Goal: Transaction & Acquisition: Purchase product/service

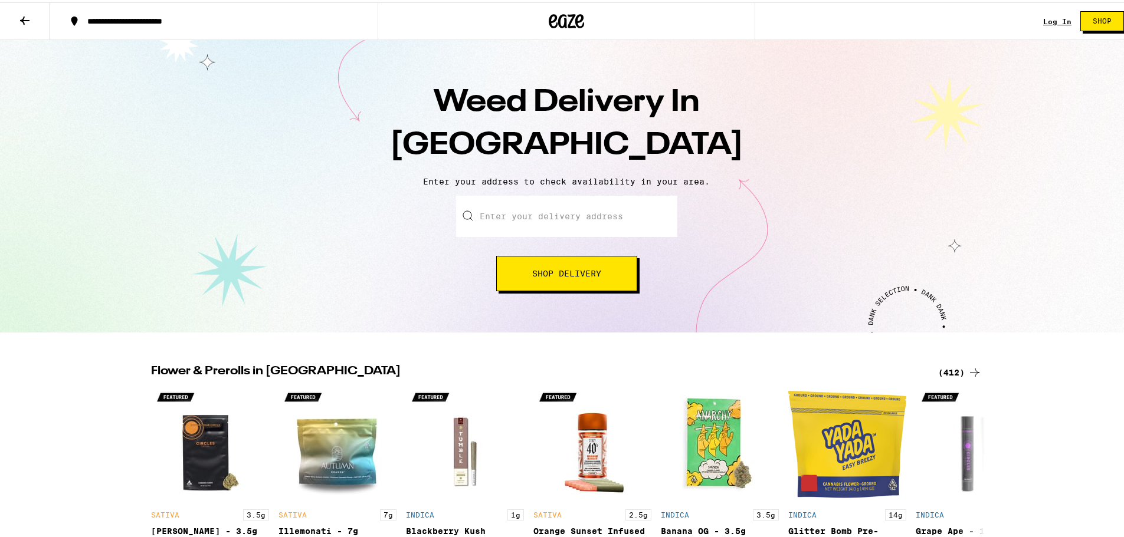
click at [1052, 17] on link "Log In" at bounding box center [1057, 19] width 28 height 8
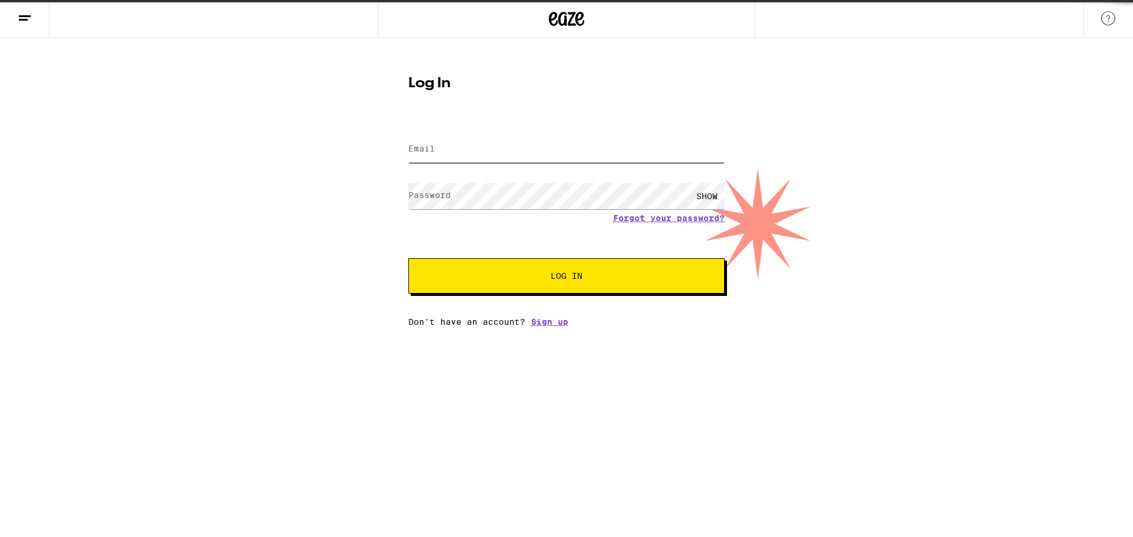
type input "[EMAIL_ADDRESS][DOMAIN_NAME]"
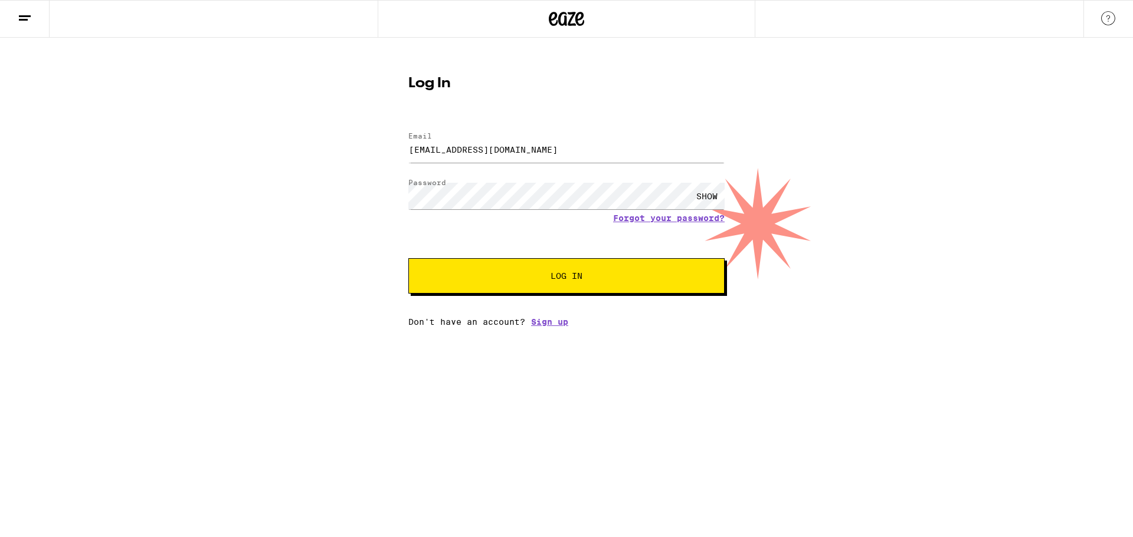
click at [533, 280] on span "Log In" at bounding box center [566, 276] width 221 height 8
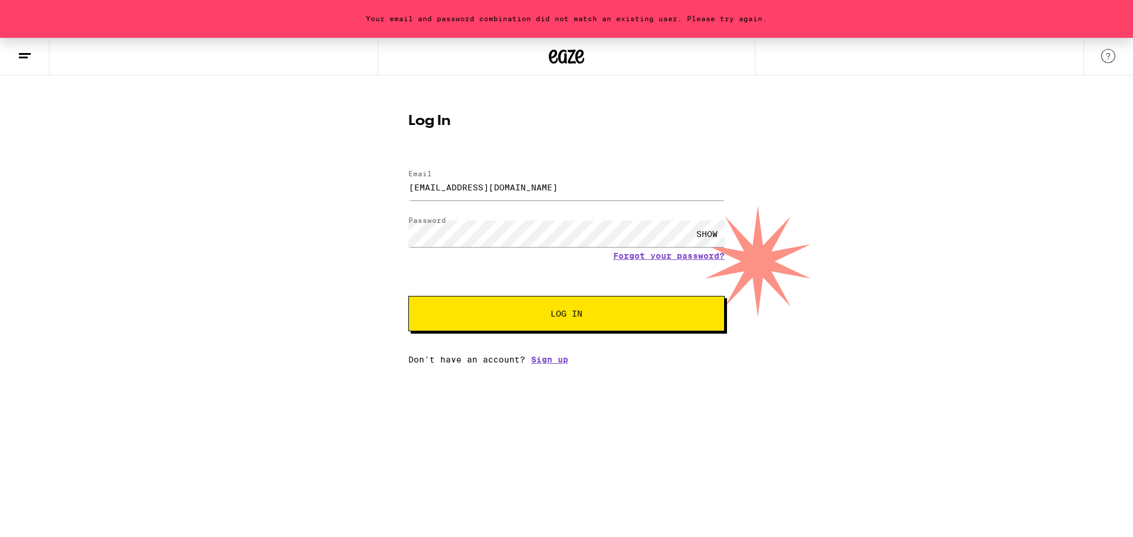
click at [707, 226] on div "SHOW" at bounding box center [706, 234] width 35 height 27
click at [408, 296] on button "Log In" at bounding box center [566, 313] width 316 height 35
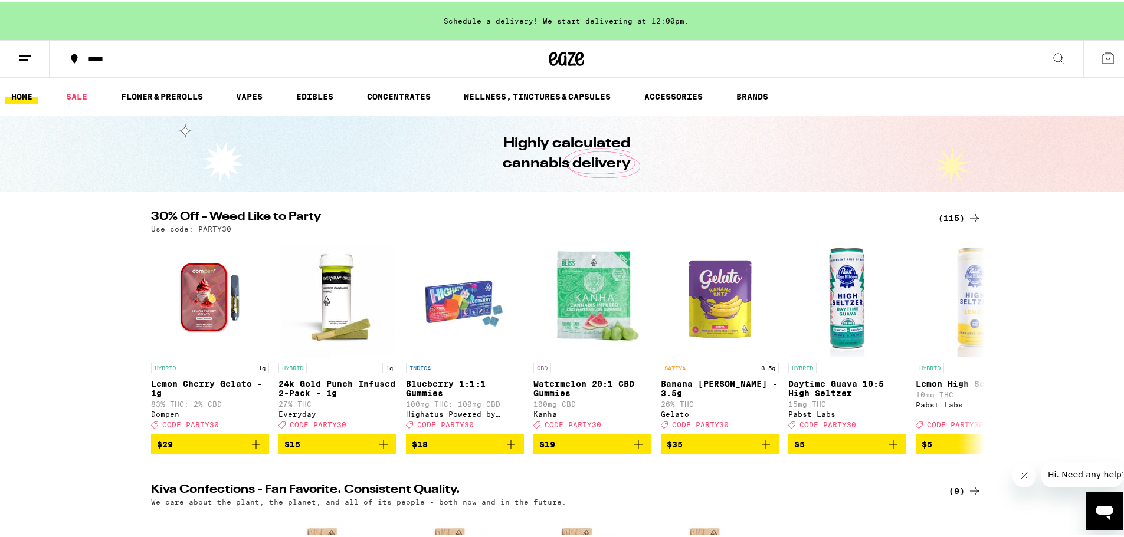
click at [948, 216] on div "(115)" at bounding box center [960, 216] width 44 height 14
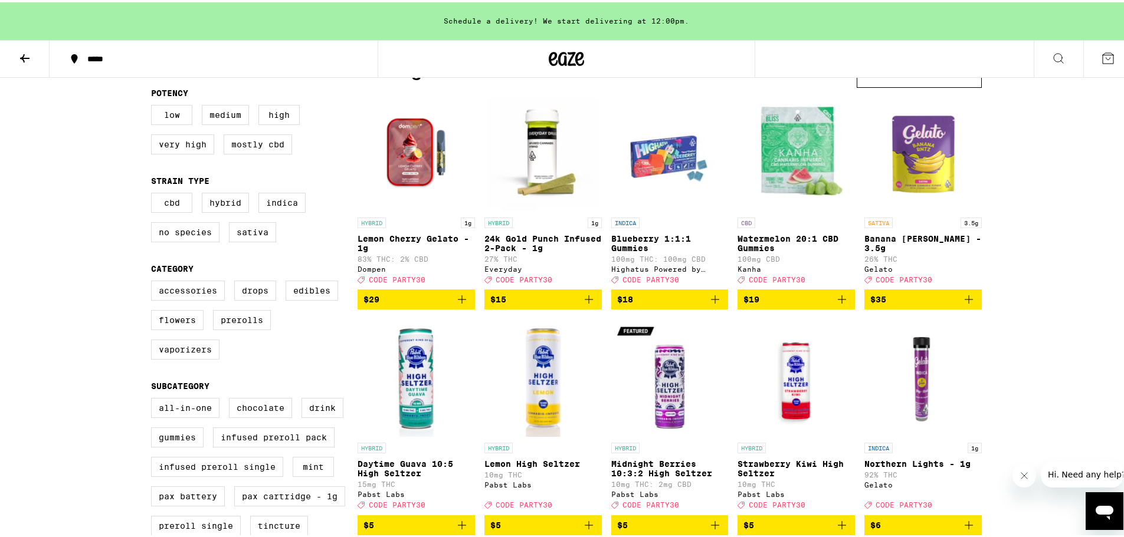
scroll to position [118, 0]
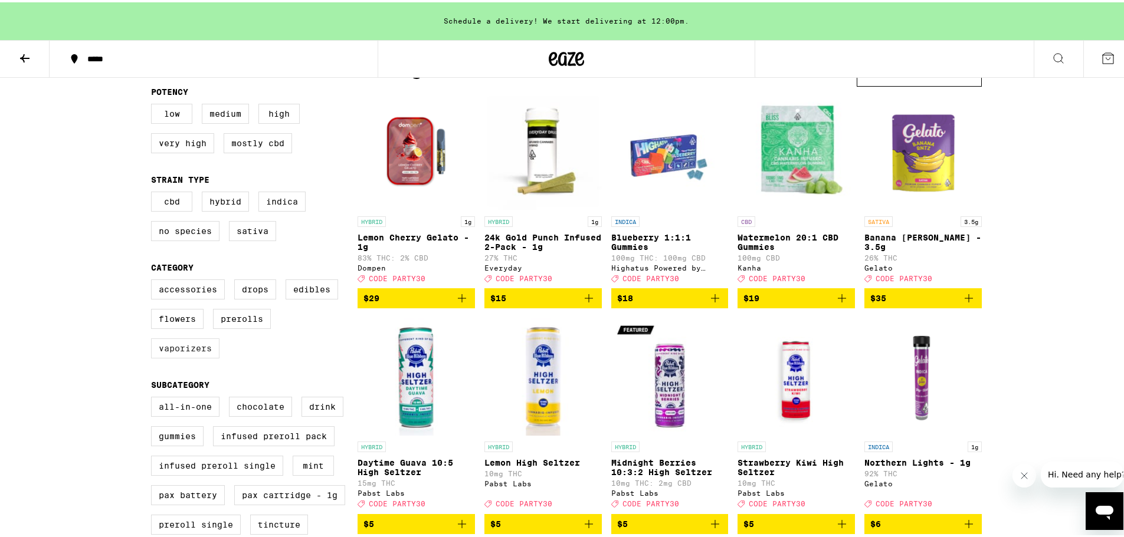
click at [201, 356] on label "Vaporizers" at bounding box center [185, 346] width 68 height 20
click at [154, 280] on input "Vaporizers" at bounding box center [153, 279] width 1 height 1
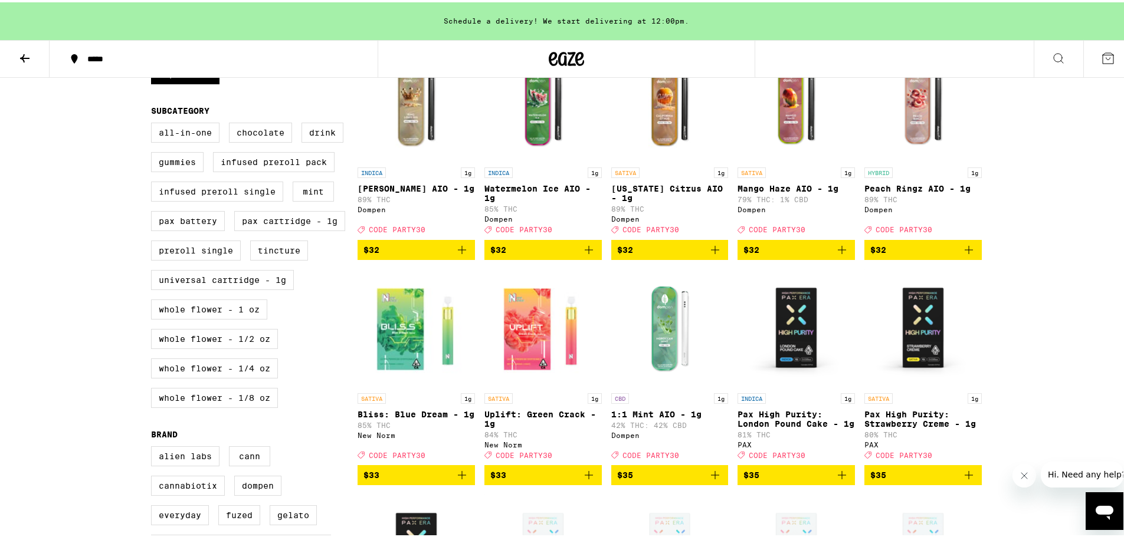
scroll to position [413, 0]
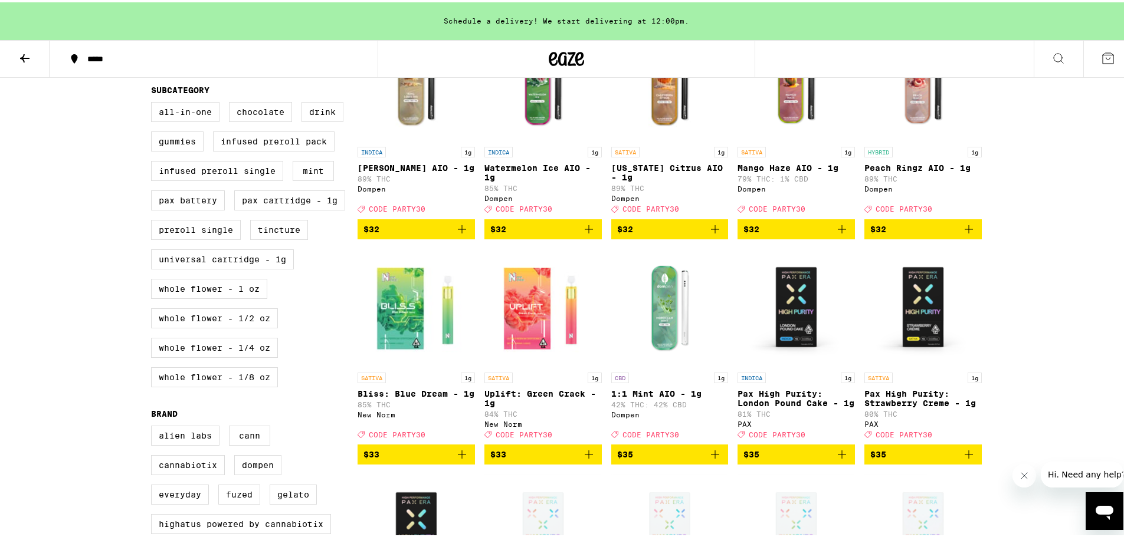
click at [838, 460] on icon "Add to bag" at bounding box center [842, 452] width 14 height 14
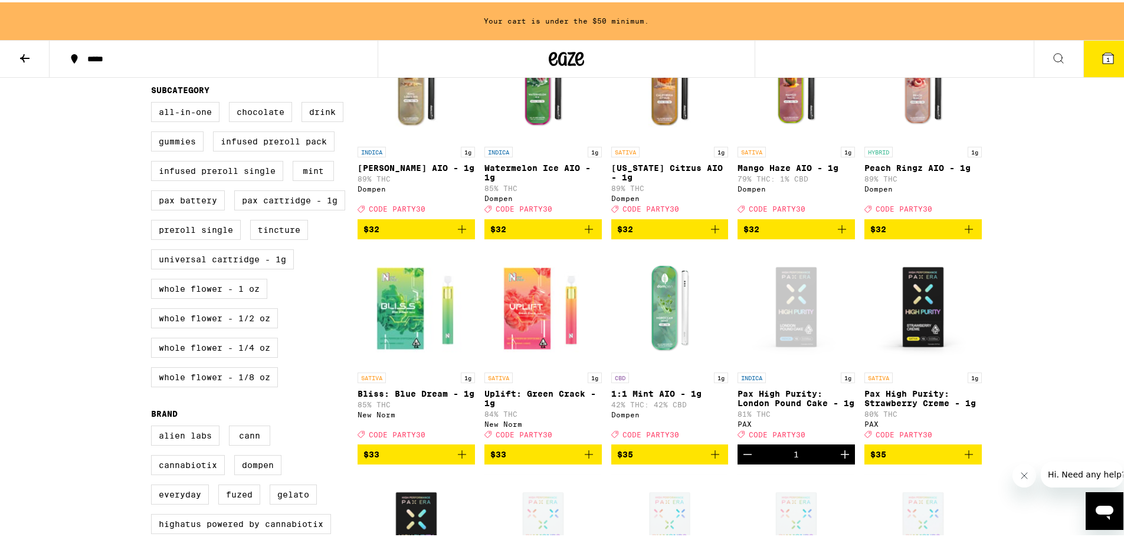
click at [841, 457] on icon "Increment" at bounding box center [845, 452] width 8 height 8
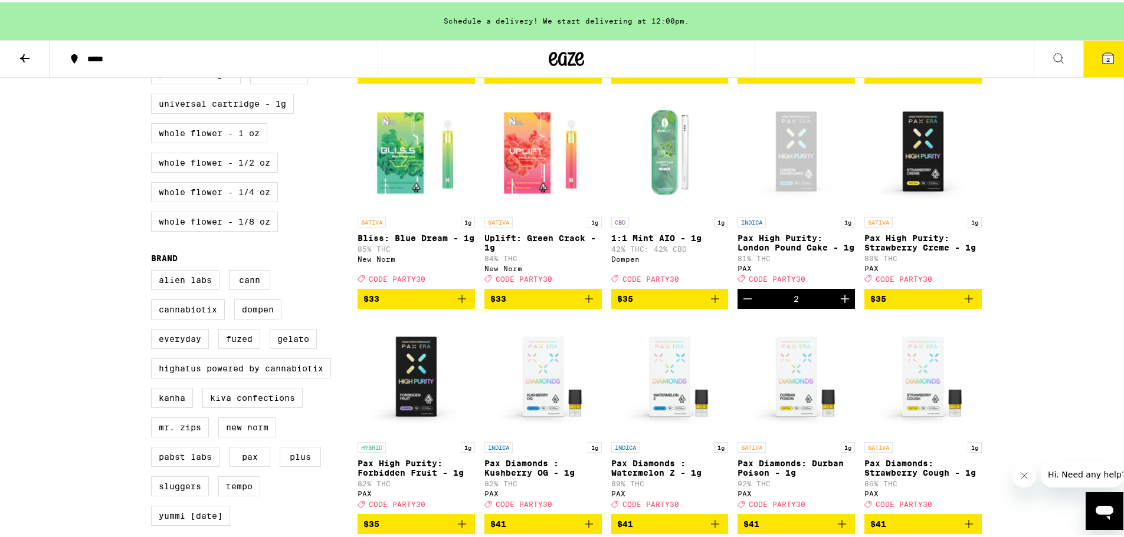
scroll to position [590, 0]
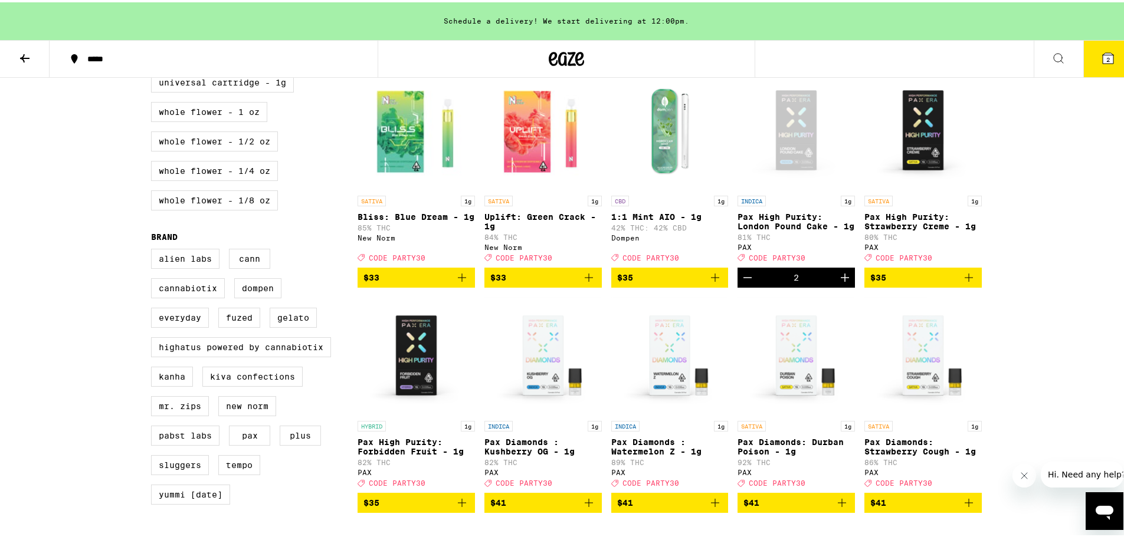
click at [842, 283] on icon "Increment" at bounding box center [845, 275] width 14 height 14
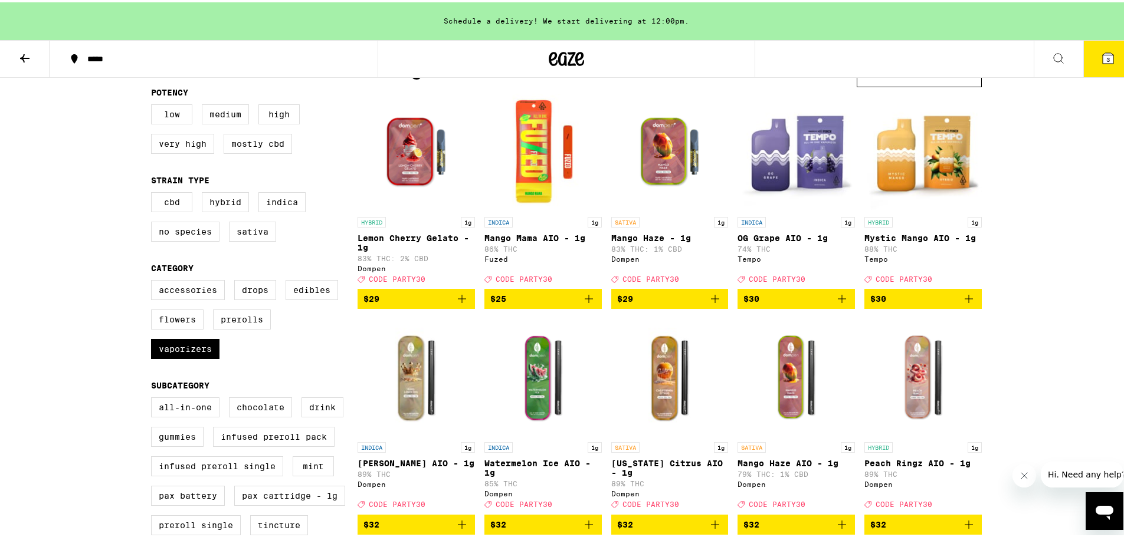
scroll to position [118, 0]
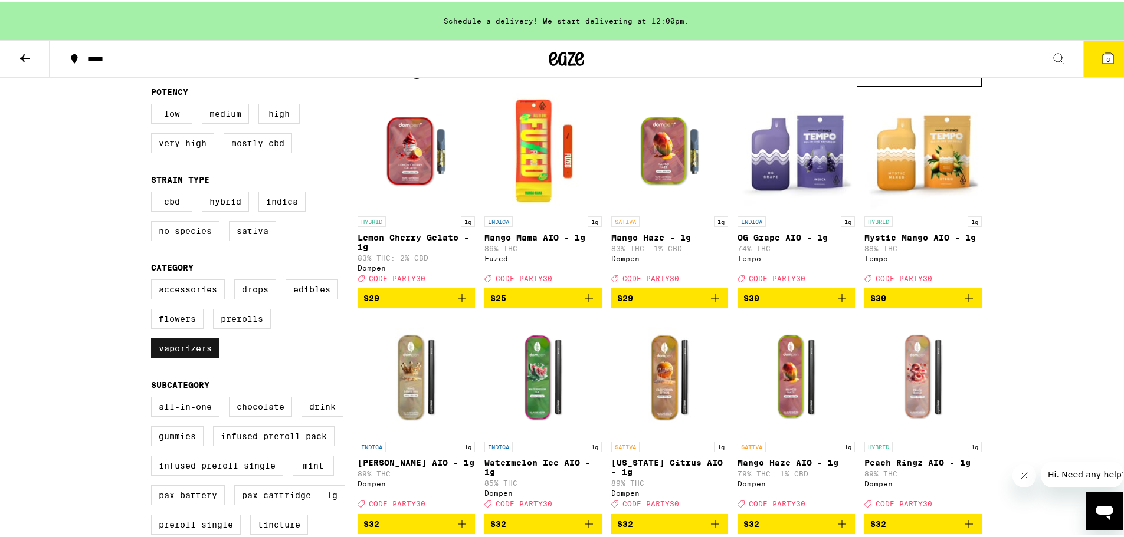
click at [157, 356] on label "Vaporizers" at bounding box center [185, 346] width 68 height 20
click at [154, 280] on input "Vaporizers" at bounding box center [153, 279] width 1 height 1
checkbox input "false"
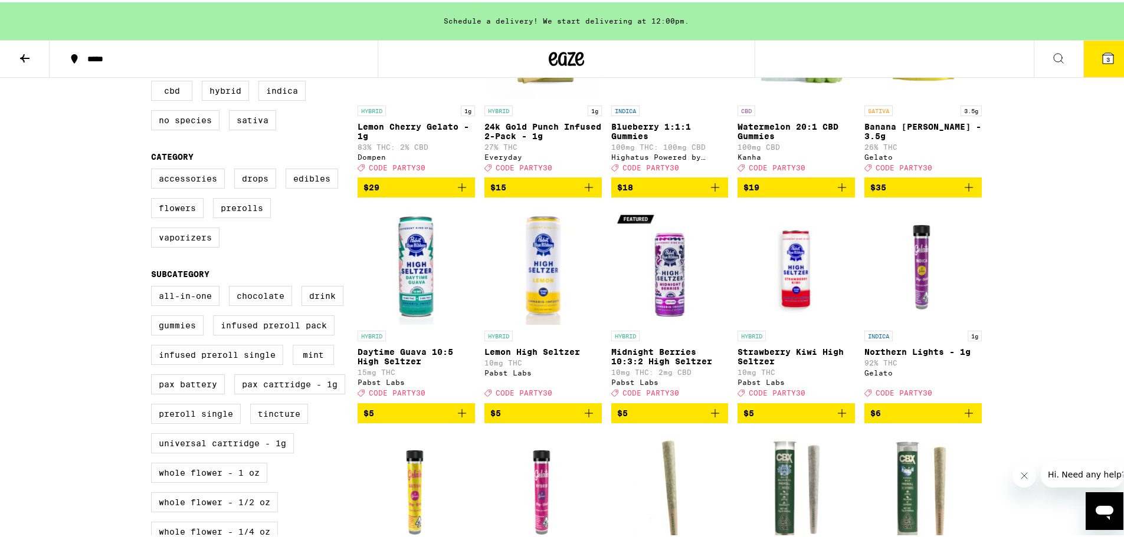
scroll to position [236, 0]
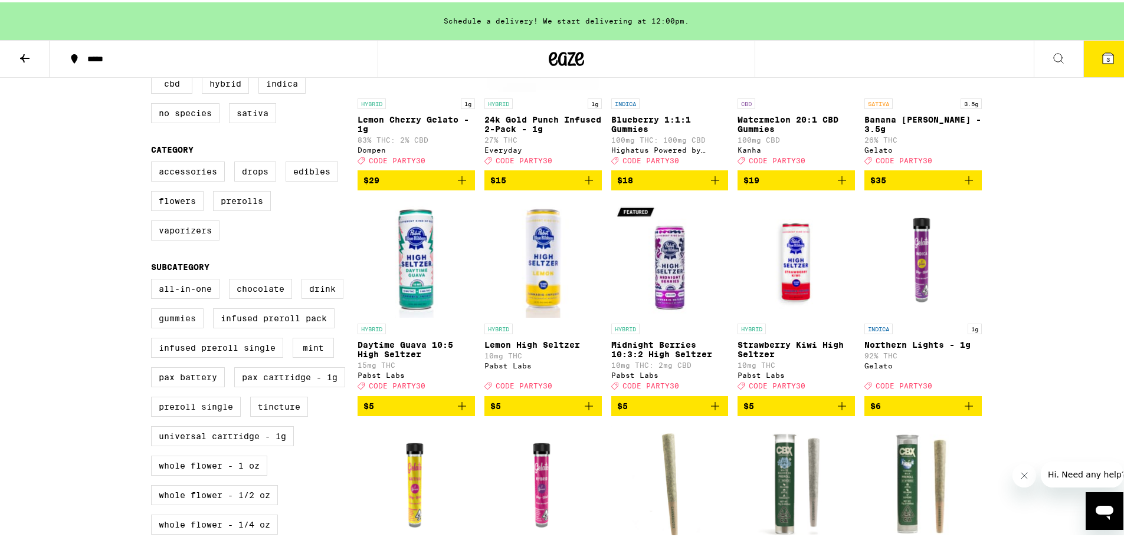
click at [180, 326] on label "Gummies" at bounding box center [177, 316] width 53 height 20
click at [154, 279] on input "Gummies" at bounding box center [153, 278] width 1 height 1
checkbox input "true"
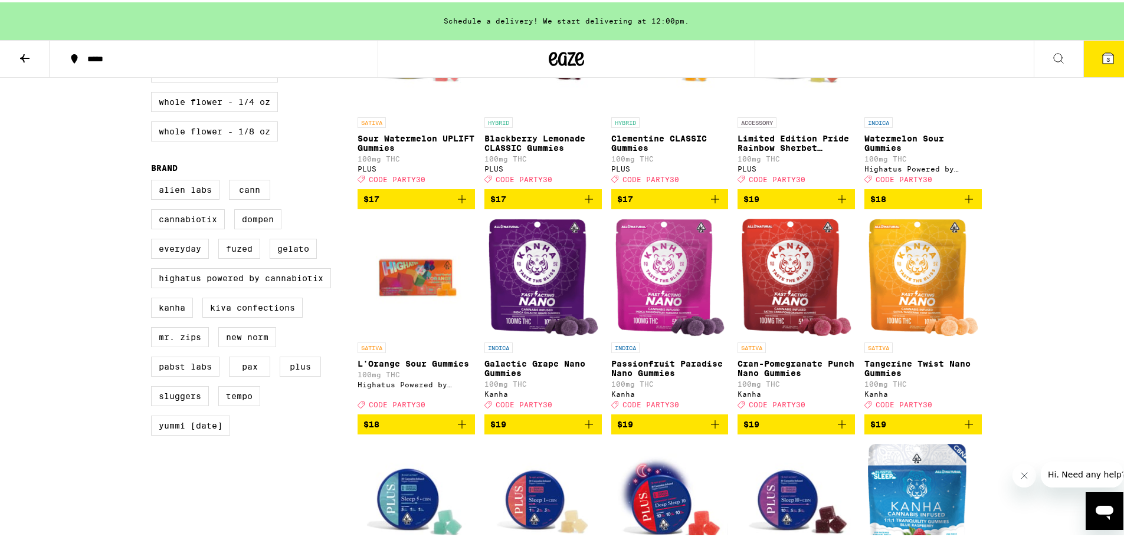
scroll to position [590, 0]
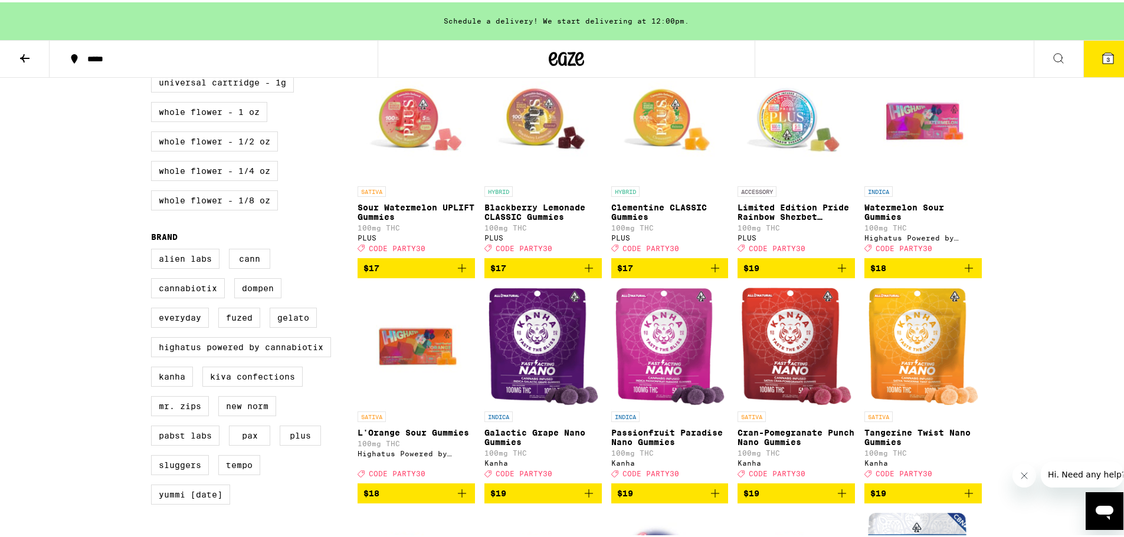
click at [519, 152] on img "Open page for Blackberry Lemonade CLASSIC Gummies from PLUS" at bounding box center [542, 119] width 117 height 118
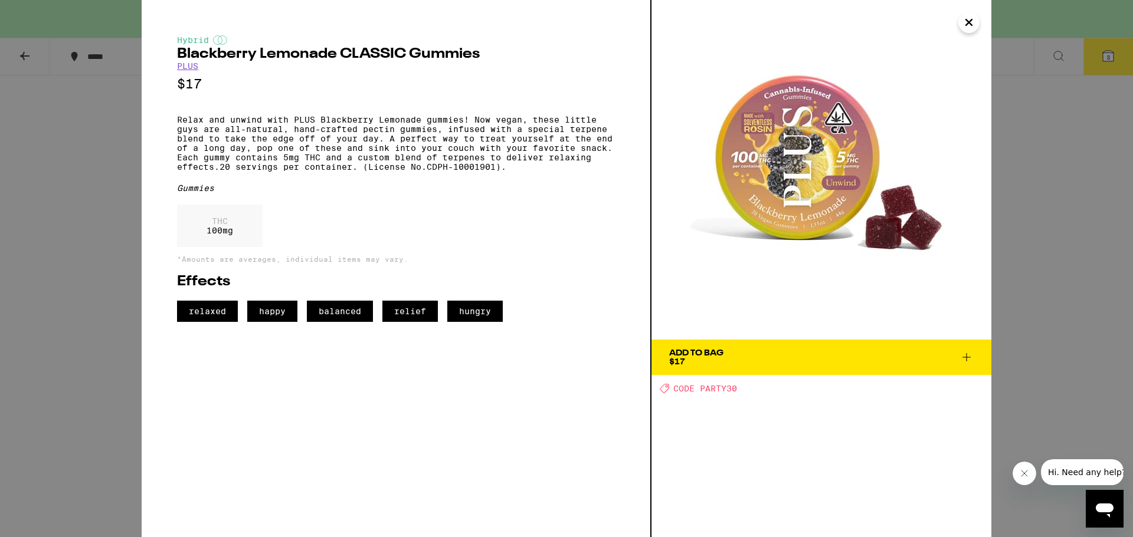
click at [969, 20] on icon "Close" at bounding box center [969, 23] width 14 height 18
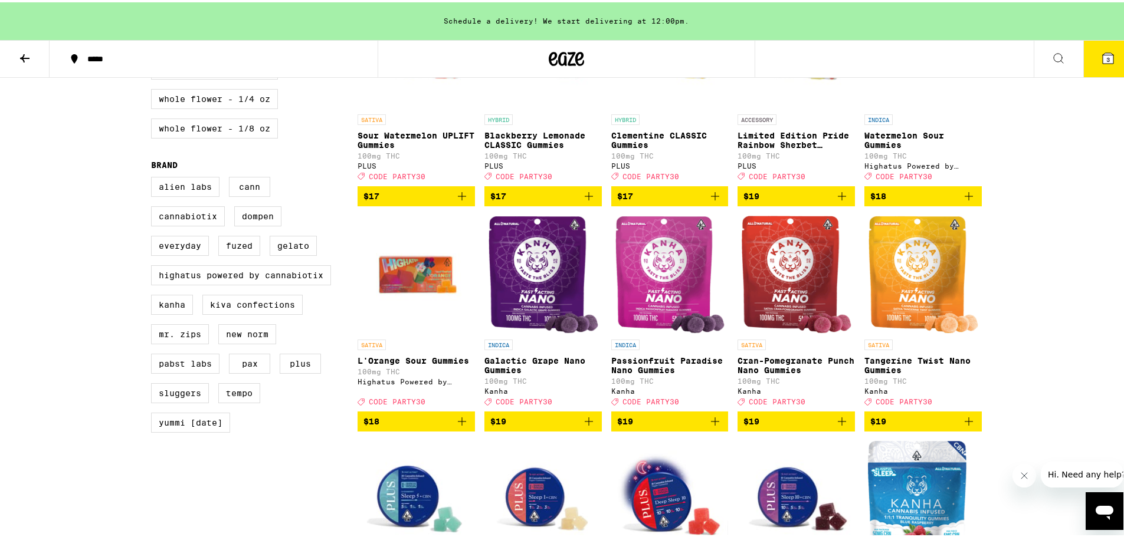
scroll to position [590, 0]
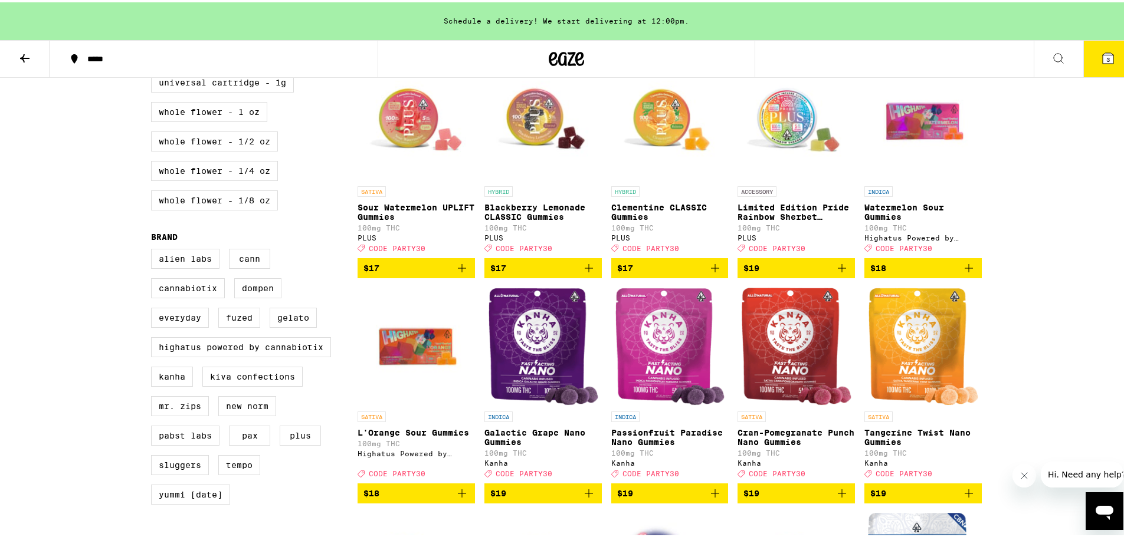
click at [1092, 67] on button "3" at bounding box center [1108, 56] width 50 height 37
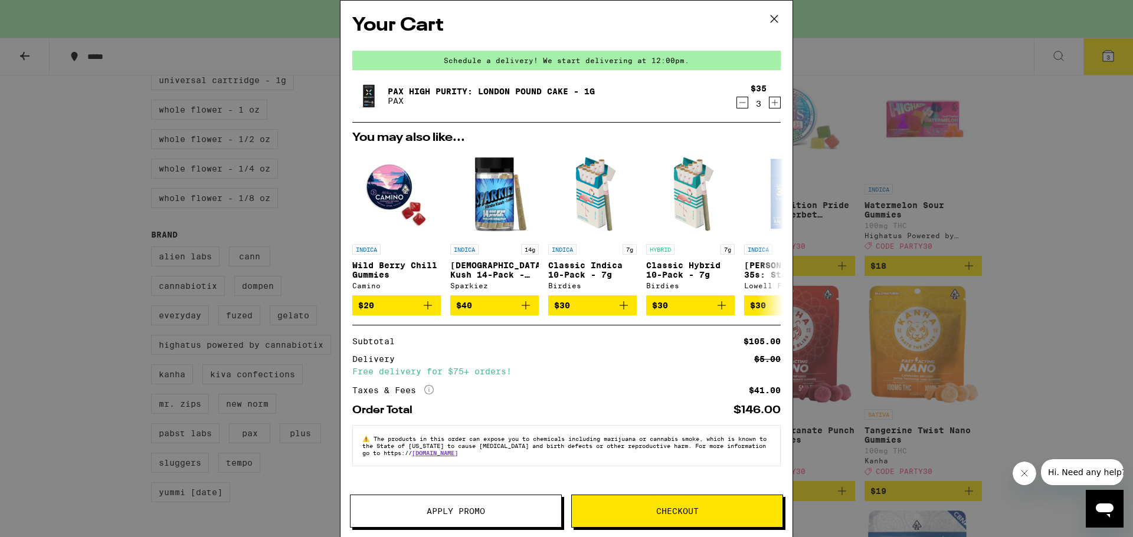
click at [399, 510] on span "Apply Promo" at bounding box center [455, 511] width 211 height 8
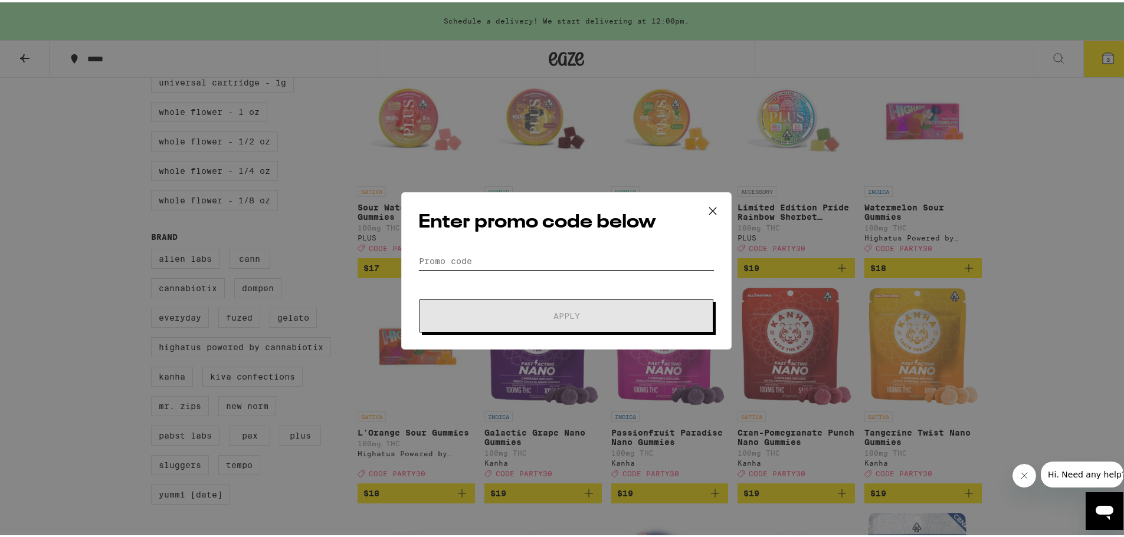
click at [452, 257] on input "Promo Code" at bounding box center [566, 259] width 296 height 18
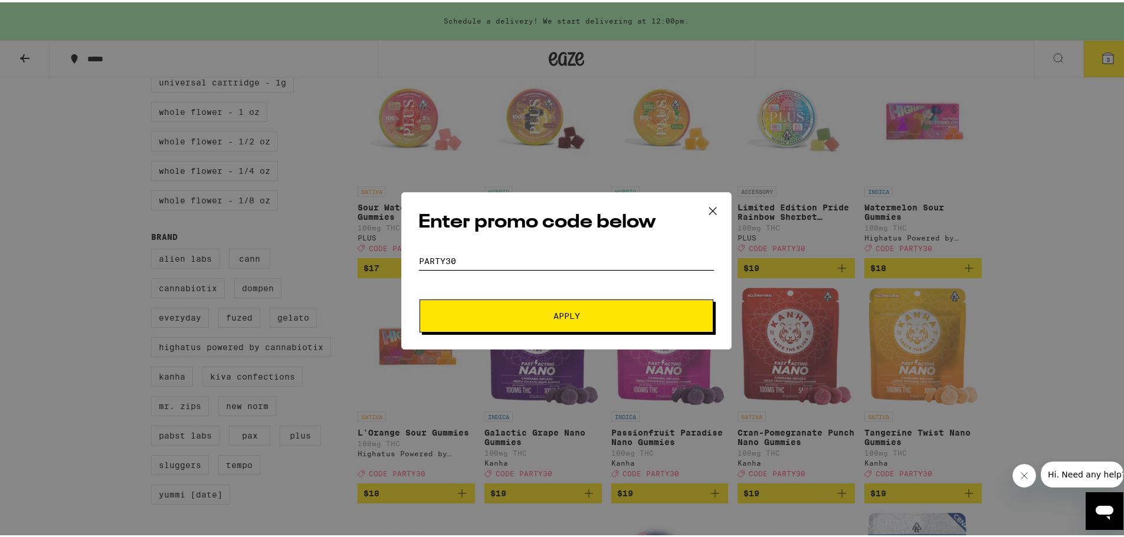
type input "party30"
click at [419, 297] on button "Apply" at bounding box center [566, 313] width 294 height 33
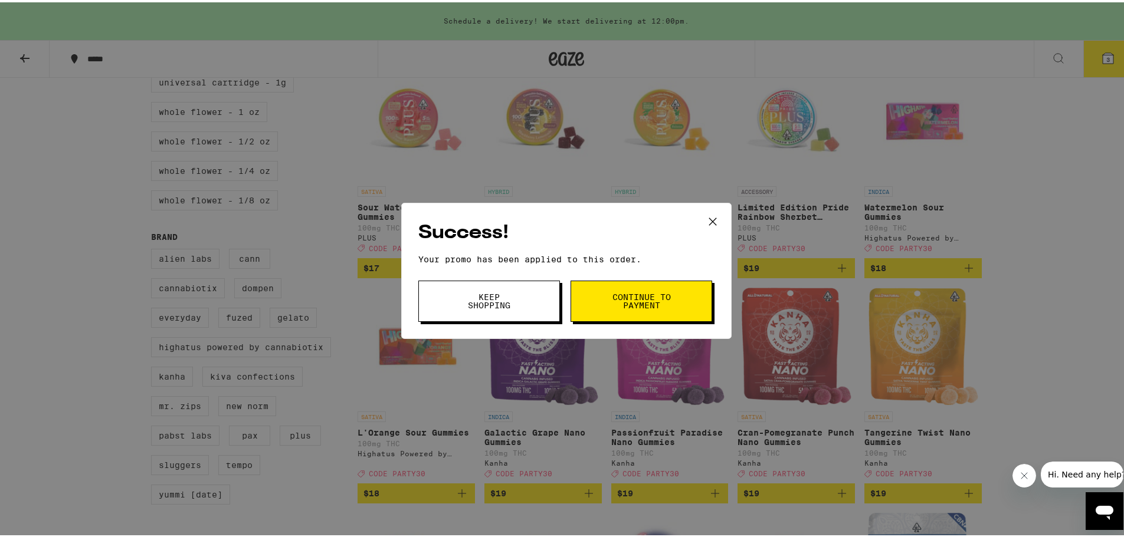
click at [605, 309] on button "Continue to payment" at bounding box center [641, 298] width 142 height 41
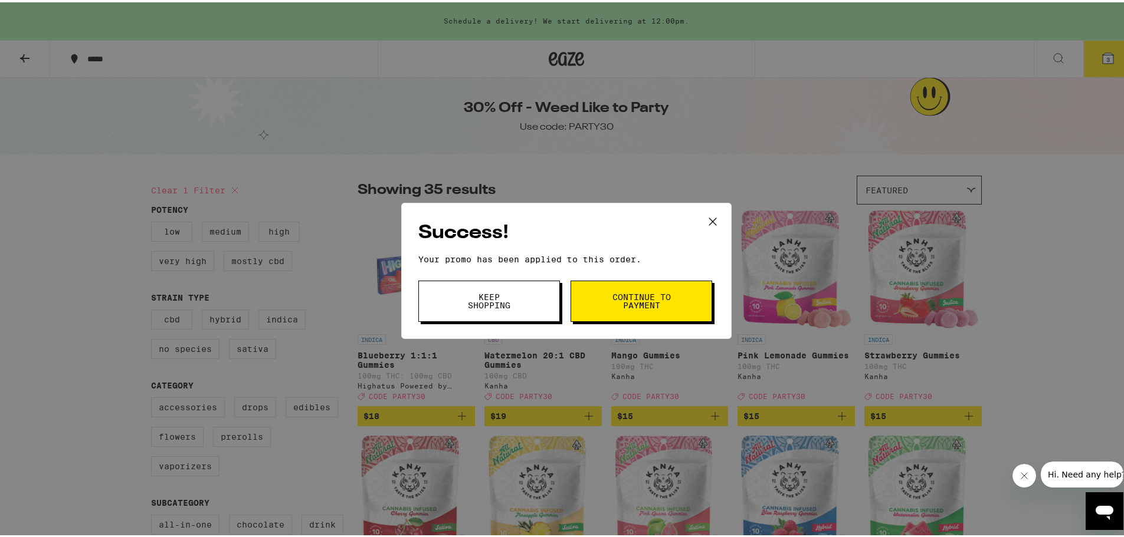
click at [706, 216] on icon at bounding box center [713, 220] width 18 height 18
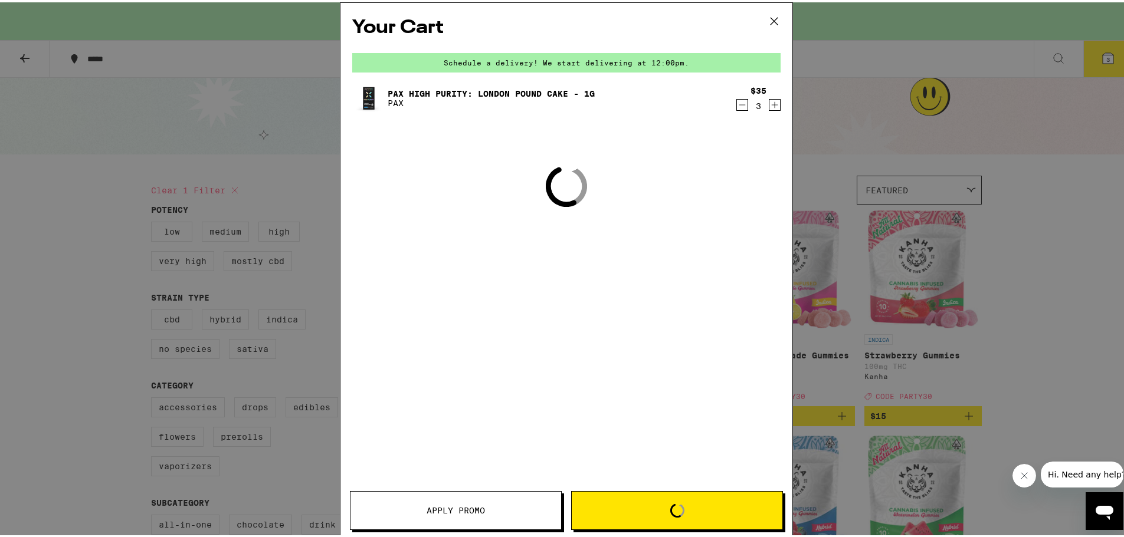
scroll to position [590, 0]
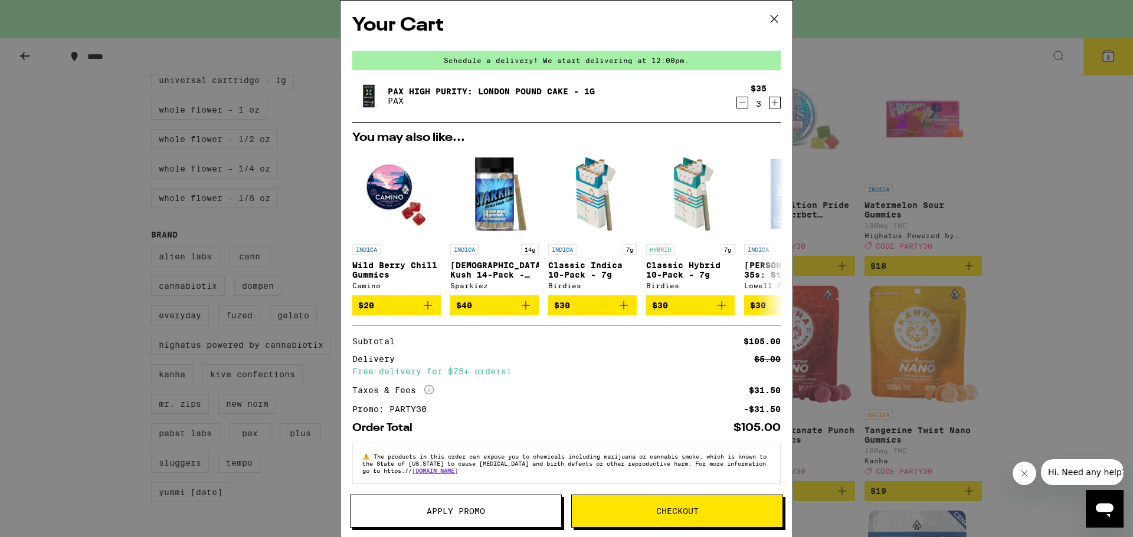
click at [774, 22] on icon at bounding box center [774, 19] width 18 height 18
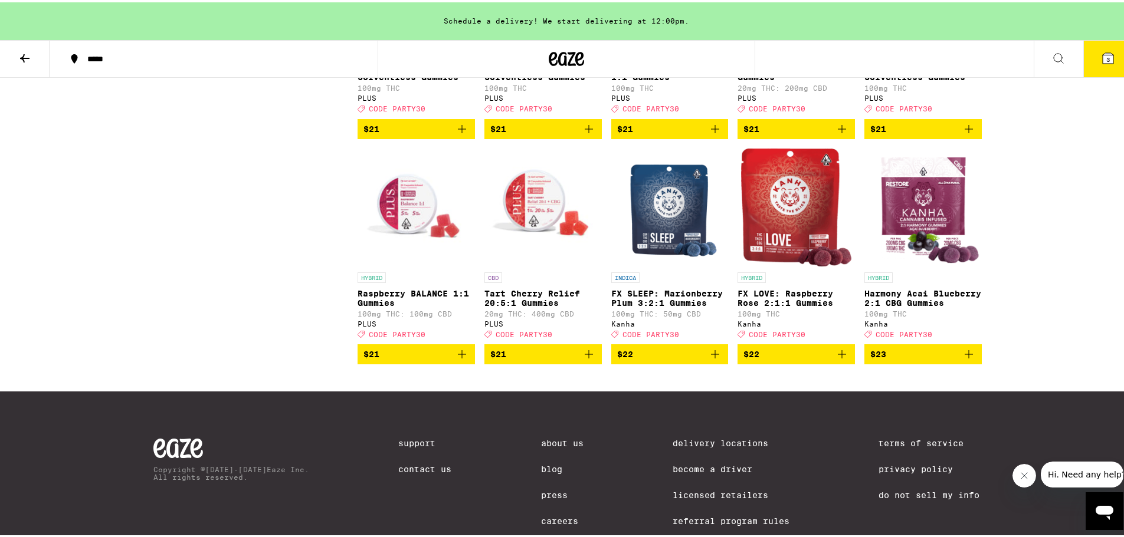
scroll to position [1514, 0]
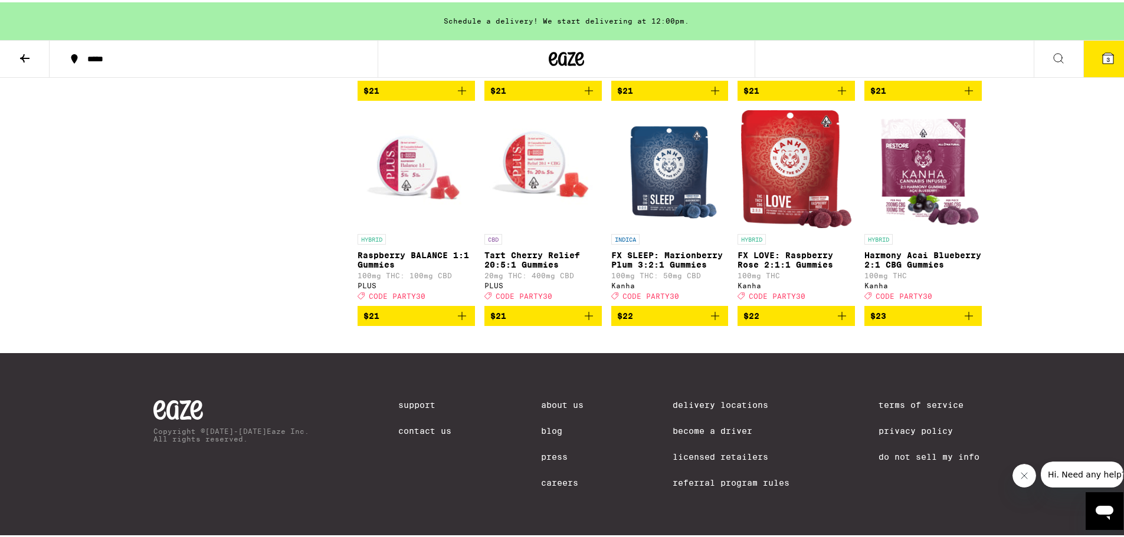
click at [542, 160] on img "Open page for Tart Cherry Relief 20:5:1 Gummies from PLUS" at bounding box center [542, 167] width 117 height 118
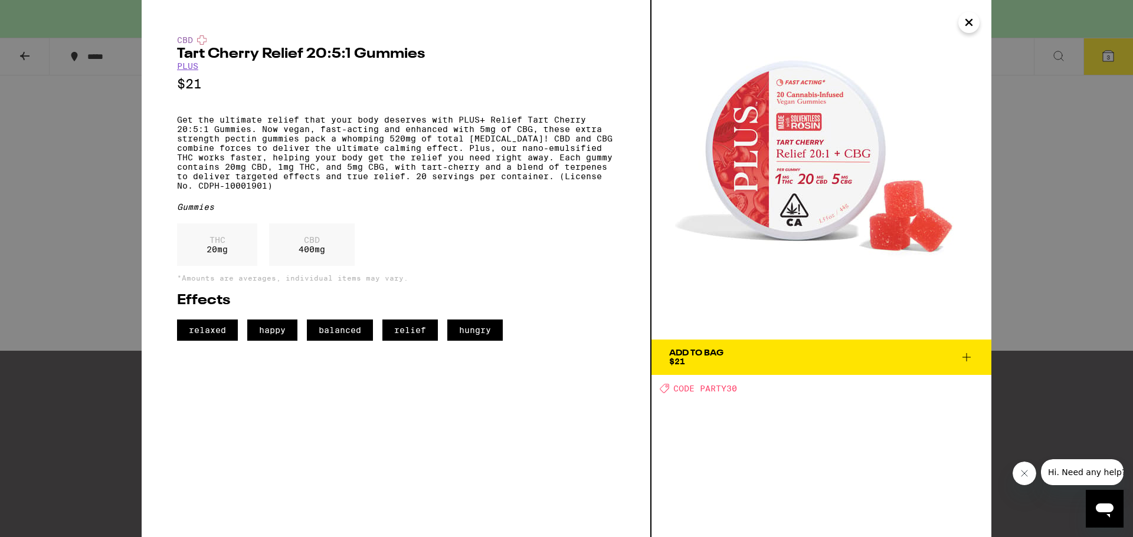
click at [976, 23] on button "Close" at bounding box center [968, 22] width 21 height 21
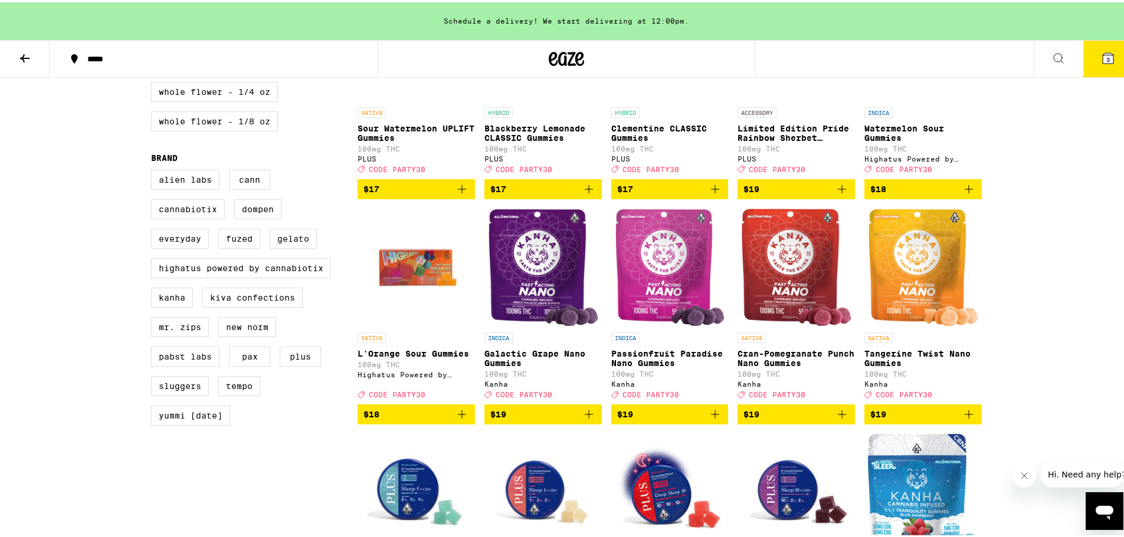
scroll to position [570, 0]
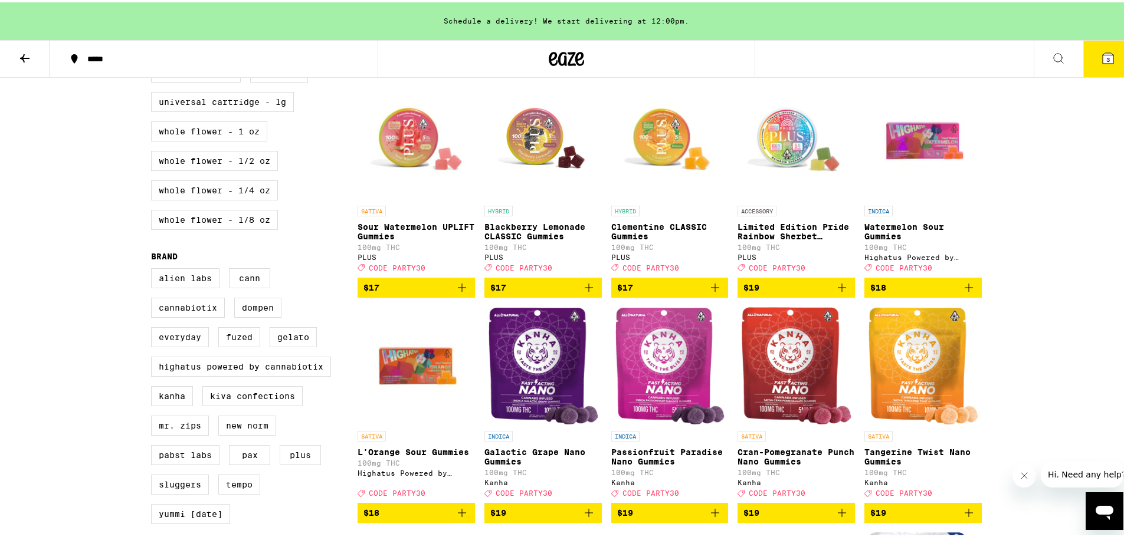
click at [585, 290] on icon "Add to bag" at bounding box center [589, 285] width 8 height 8
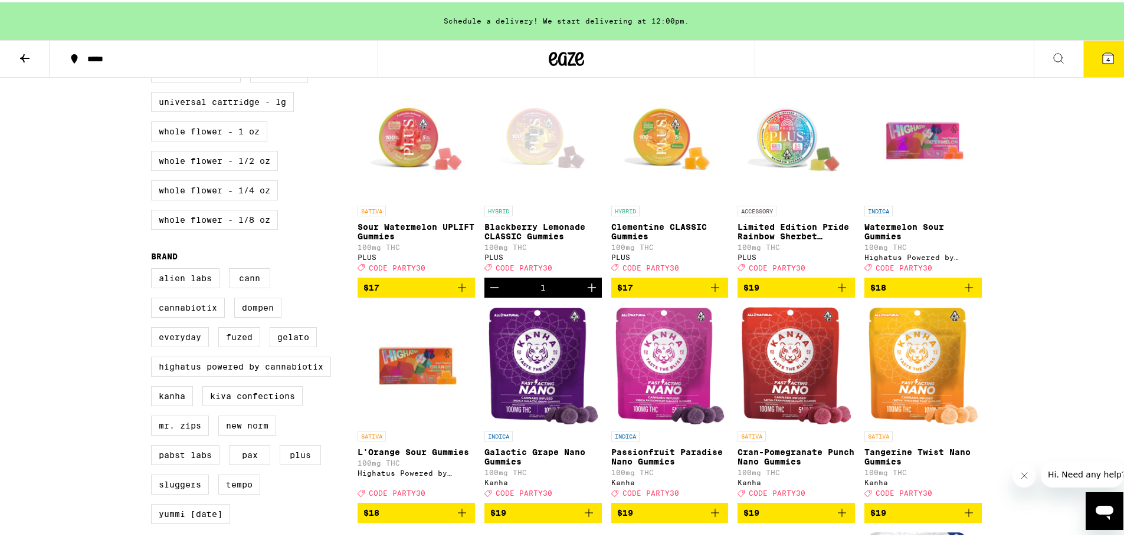
click at [1104, 57] on icon at bounding box center [1108, 56] width 11 height 11
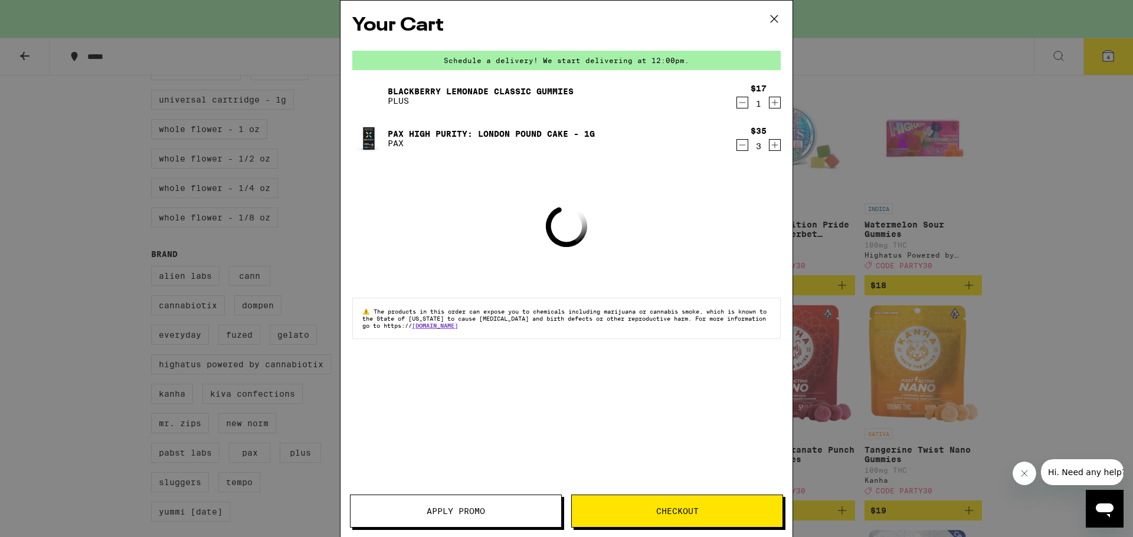
click at [441, 513] on span "Apply Promo" at bounding box center [455, 511] width 58 height 8
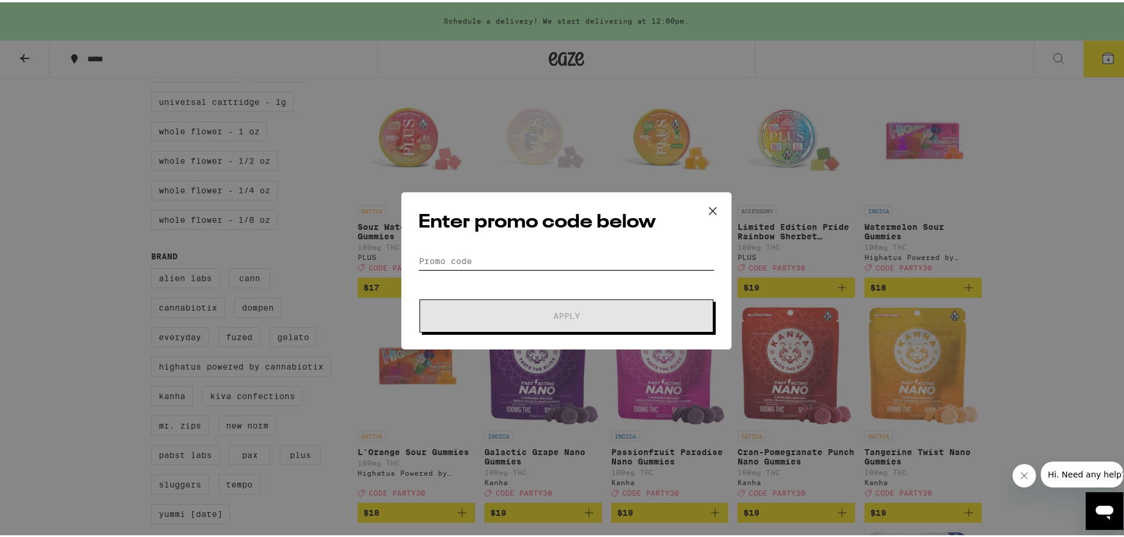
click at [452, 251] on input "Promo Code" at bounding box center [566, 259] width 296 height 18
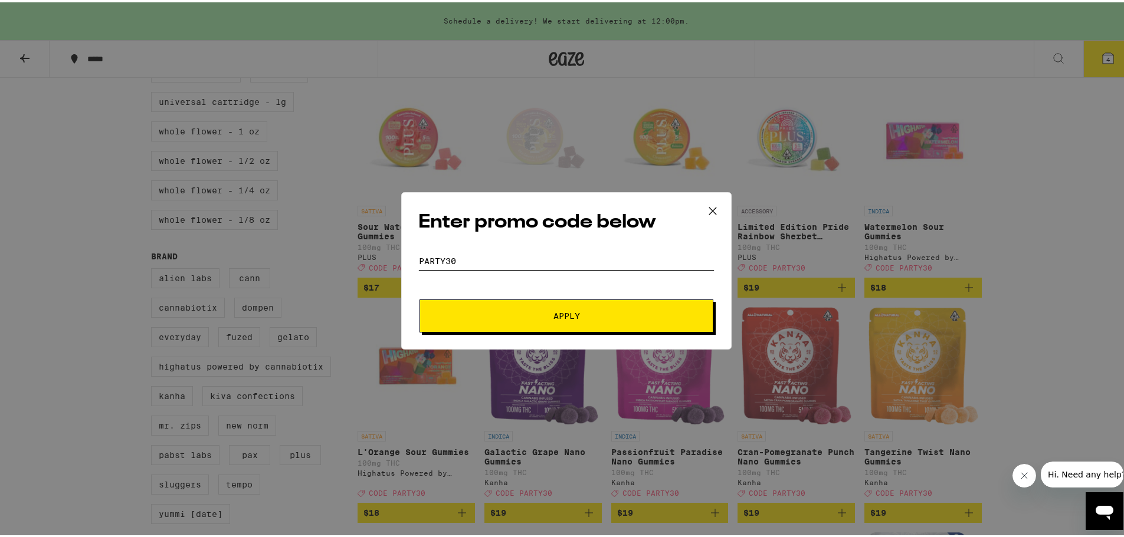
type input "party30"
click at [419, 297] on button "Apply" at bounding box center [566, 313] width 294 height 33
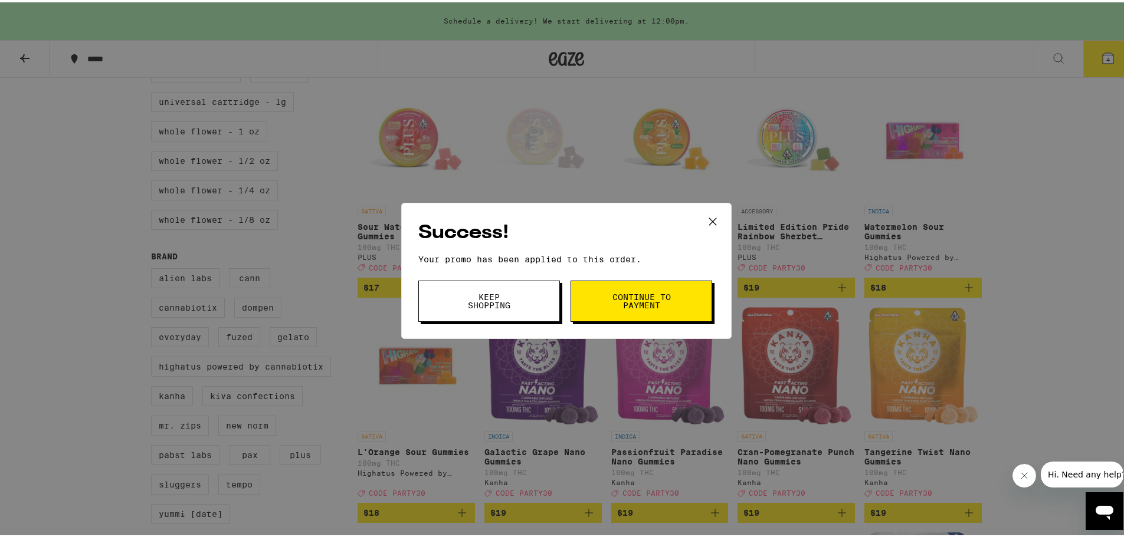
click at [609, 285] on button "Continue to payment" at bounding box center [641, 298] width 142 height 41
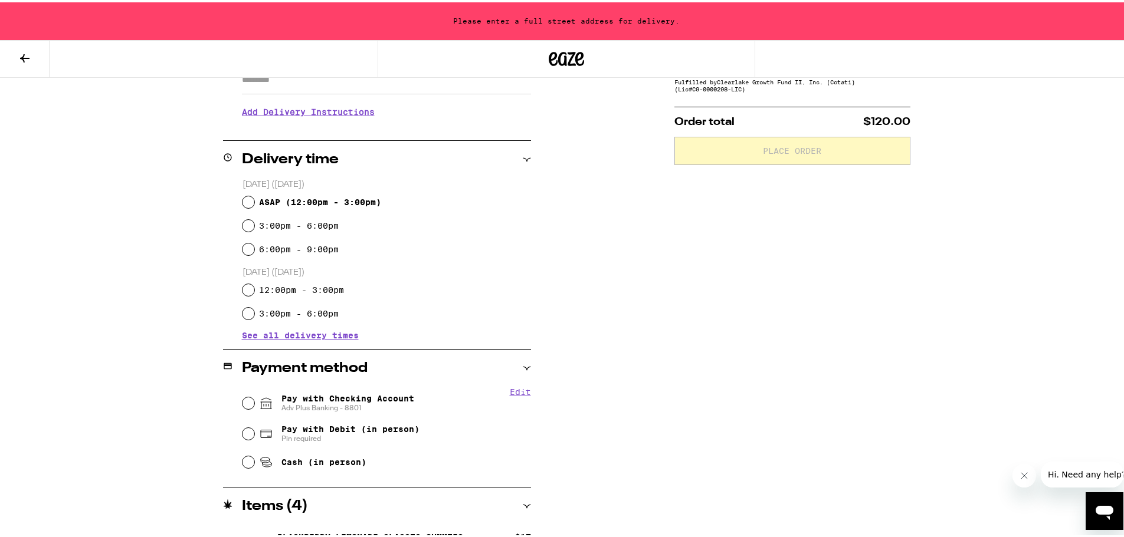
scroll to position [236, 0]
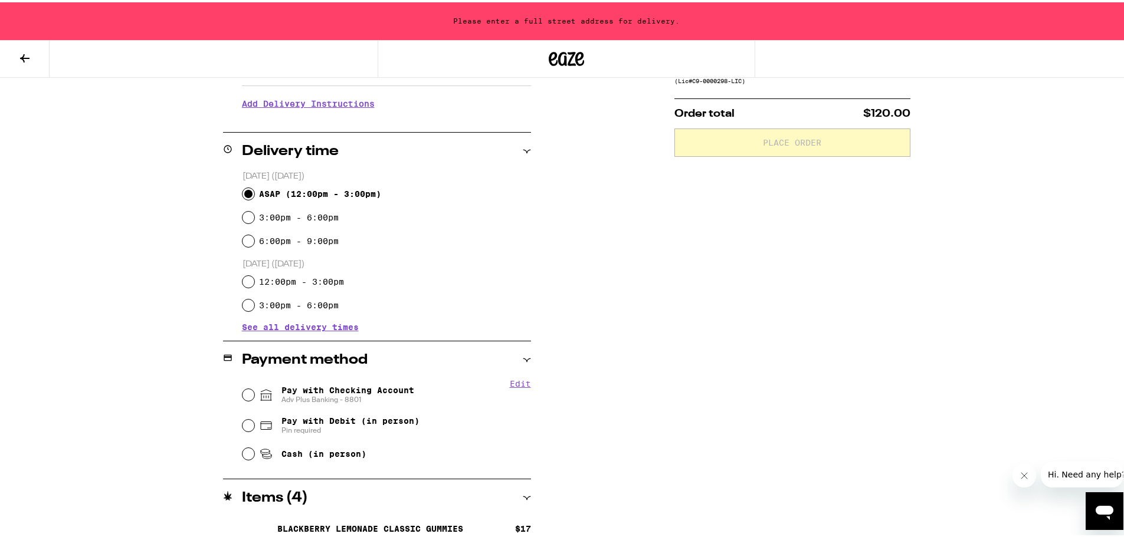
click at [245, 193] on input "ASAP ( 12:00pm - 3:00pm )" at bounding box center [248, 192] width 12 height 12
radio input "true"
click at [245, 392] on input "Pay with Checking Account Adv Plus Banking - 8801" at bounding box center [248, 393] width 12 height 12
radio input "true"
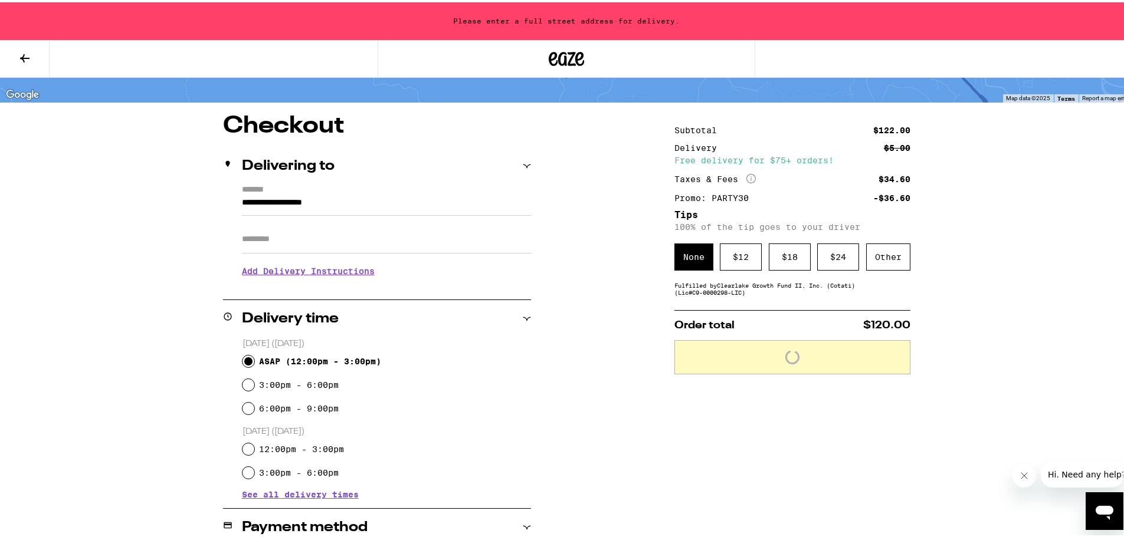
scroll to position [59, 0]
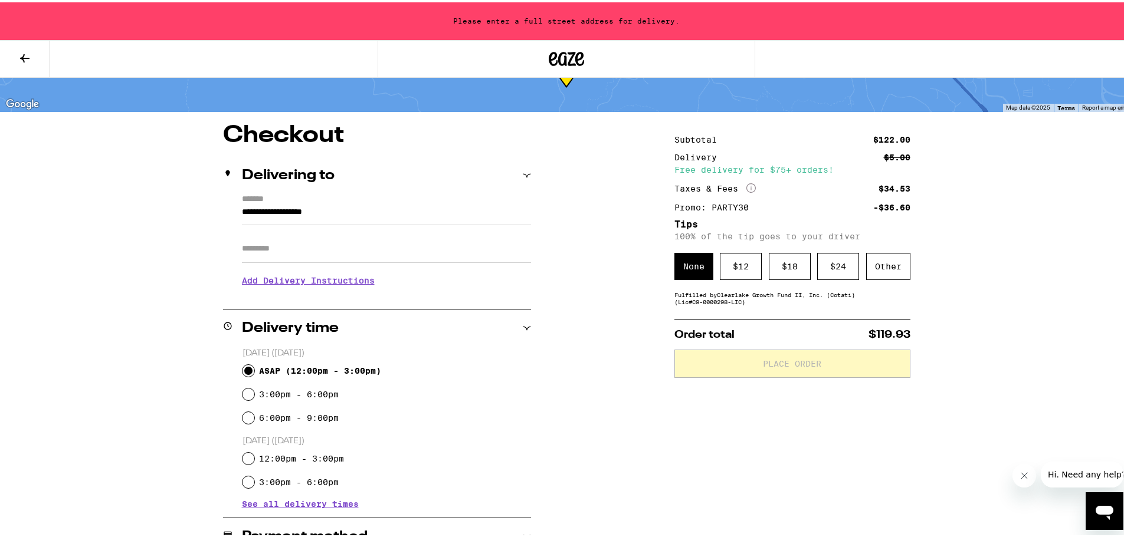
drag, startPoint x: 376, startPoint y: 212, endPoint x: 146, endPoint y: 219, distance: 229.6
click at [146, 219] on div "**********" at bounding box center [566, 469] width 849 height 694
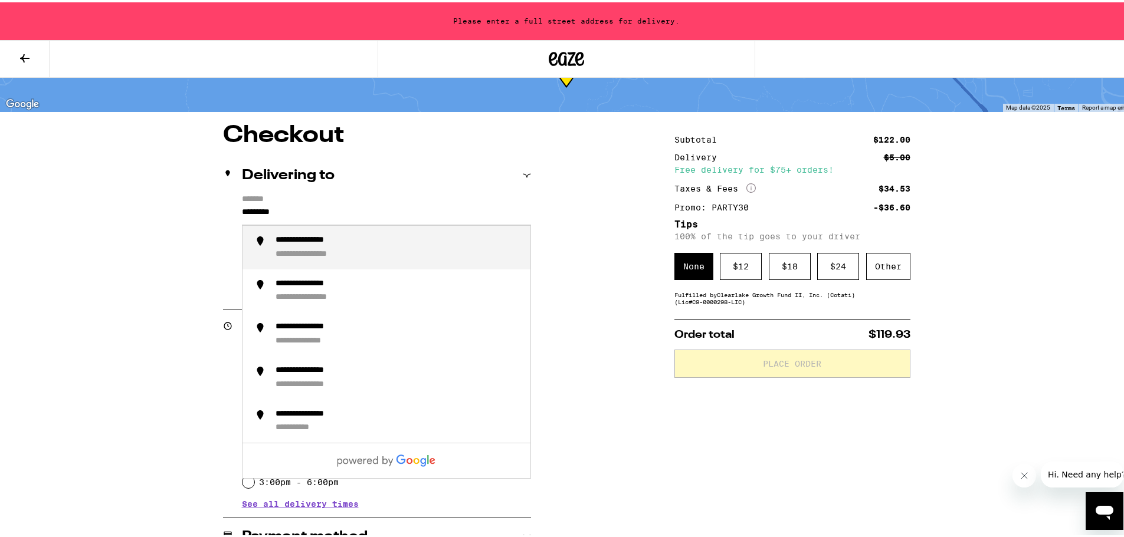
click at [321, 246] on div "**********" at bounding box center [397, 245] width 245 height 25
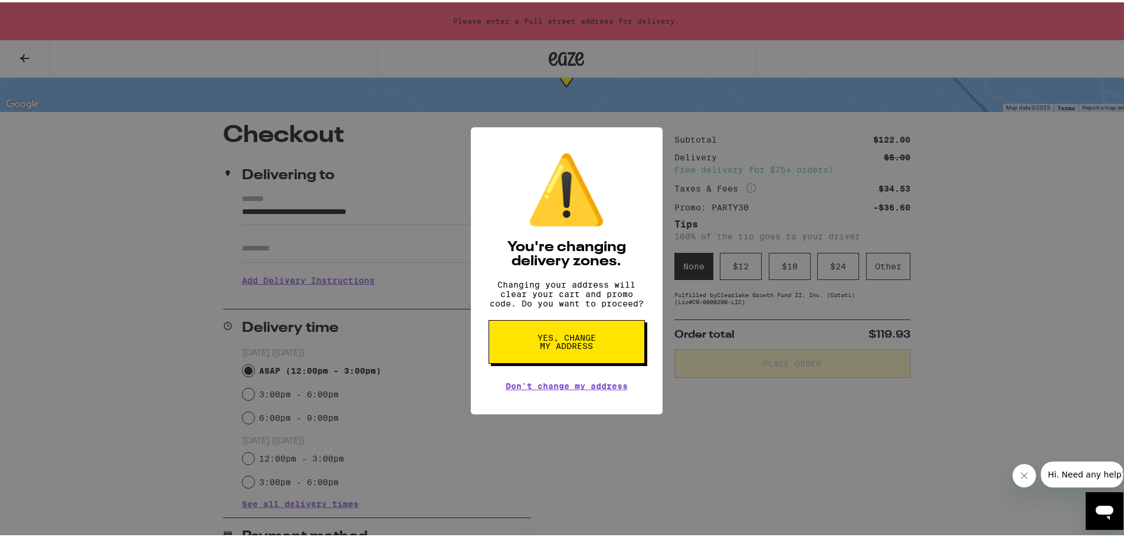
click at [542, 345] on span "Yes, change my address" at bounding box center [566, 340] width 61 height 17
type input "**********"
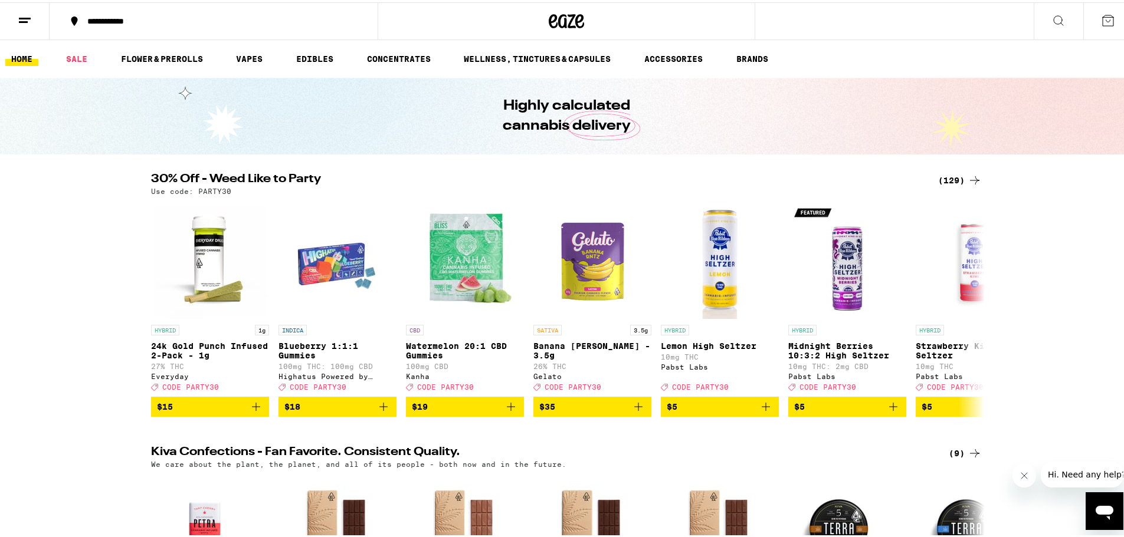
click at [951, 175] on div "(129)" at bounding box center [960, 178] width 44 height 14
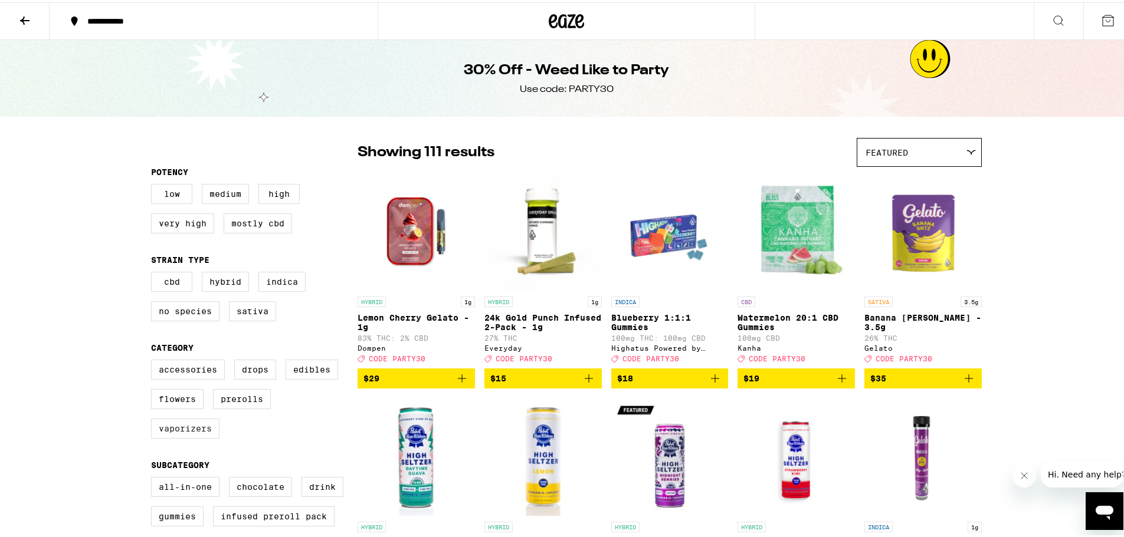
click at [170, 437] on label "Vaporizers" at bounding box center [185, 426] width 68 height 20
click at [154, 360] on input "Vaporizers" at bounding box center [153, 359] width 1 height 1
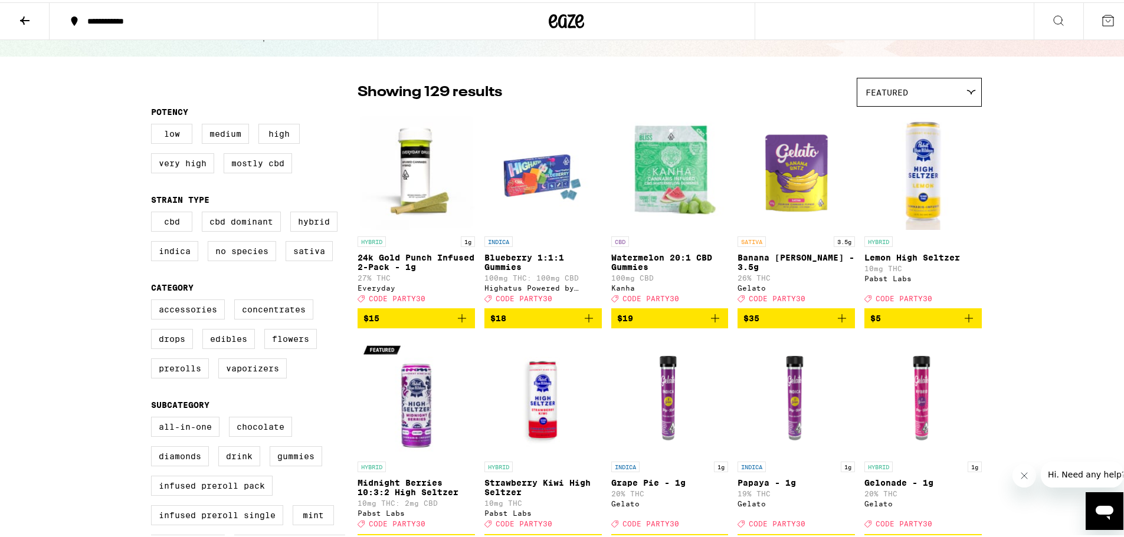
scroll to position [59, 0]
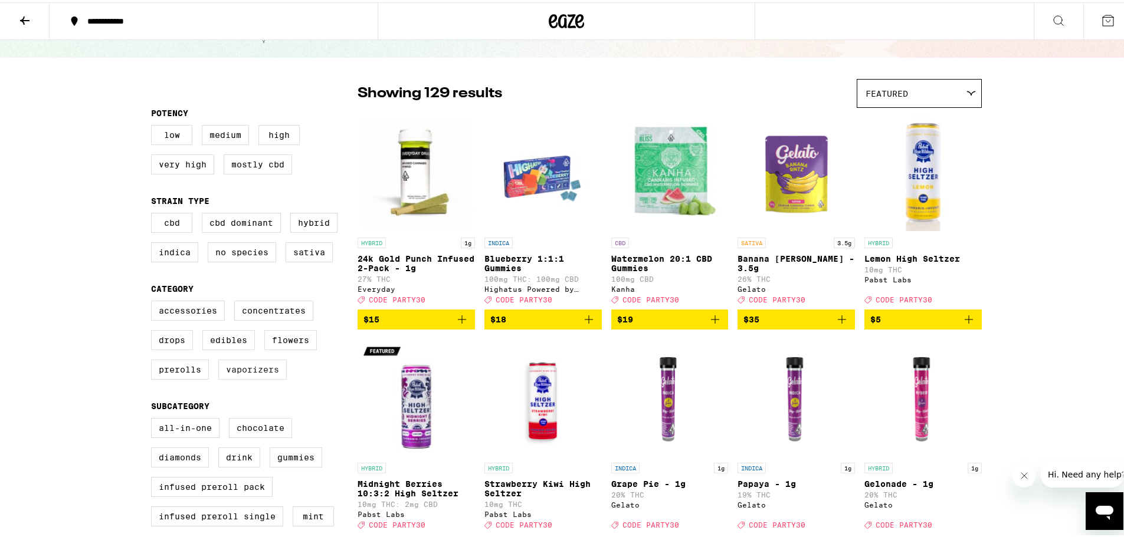
click at [235, 378] on label "Vaporizers" at bounding box center [252, 367] width 68 height 20
click at [154, 301] on input "Vaporizers" at bounding box center [153, 300] width 1 height 1
click at [261, 378] on label "Vaporizers" at bounding box center [252, 367] width 68 height 20
click at [154, 301] on input "Vaporizers" at bounding box center [153, 300] width 1 height 1
click at [258, 373] on label "Vaporizers" at bounding box center [252, 367] width 68 height 20
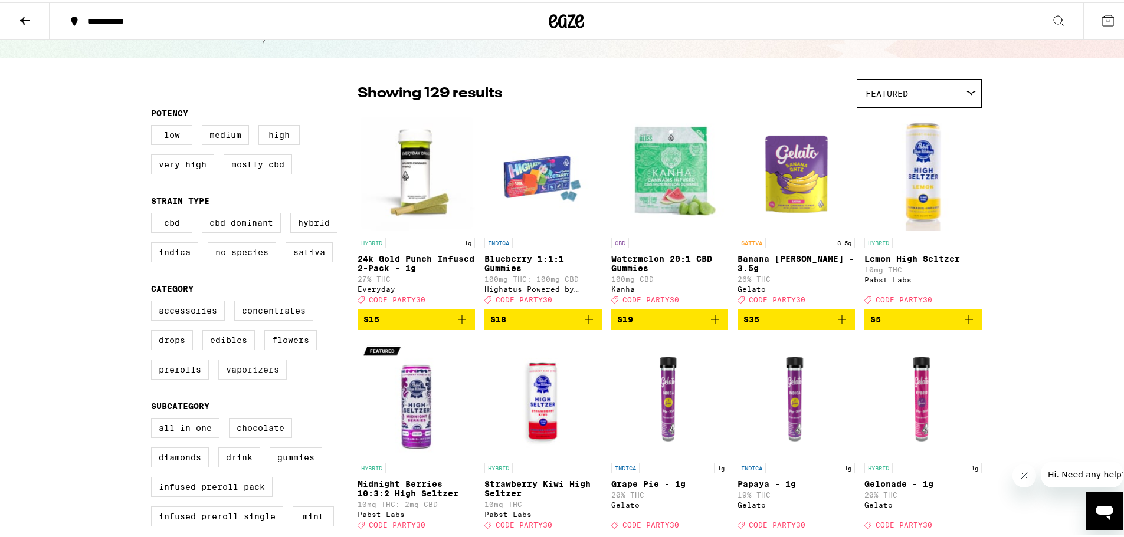
click at [154, 301] on input "Vaporizers" at bounding box center [153, 300] width 1 height 1
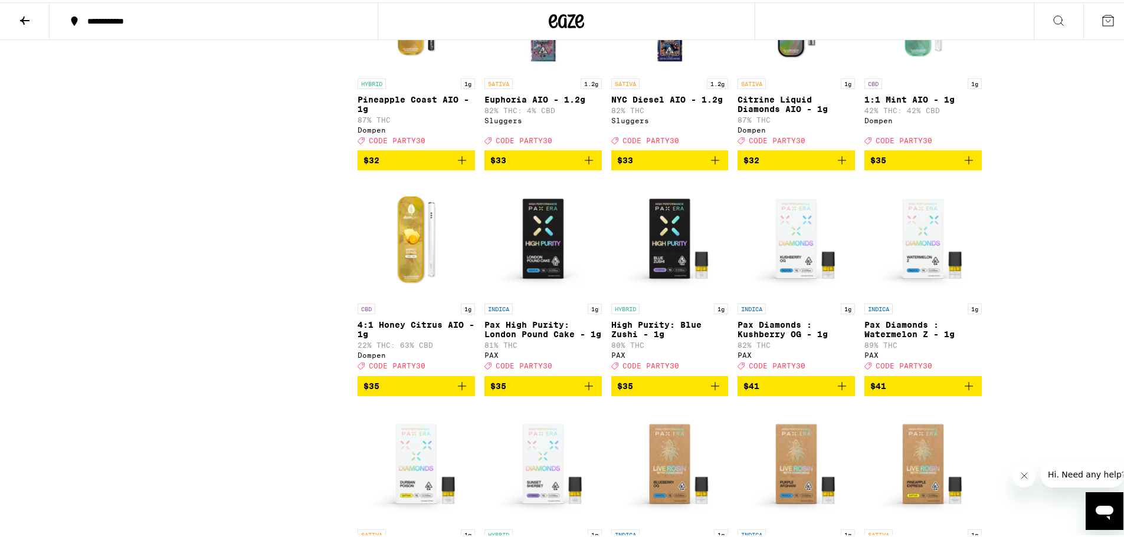
scroll to position [1121, 0]
click at [586, 391] on icon "Add to bag" at bounding box center [589, 383] width 14 height 14
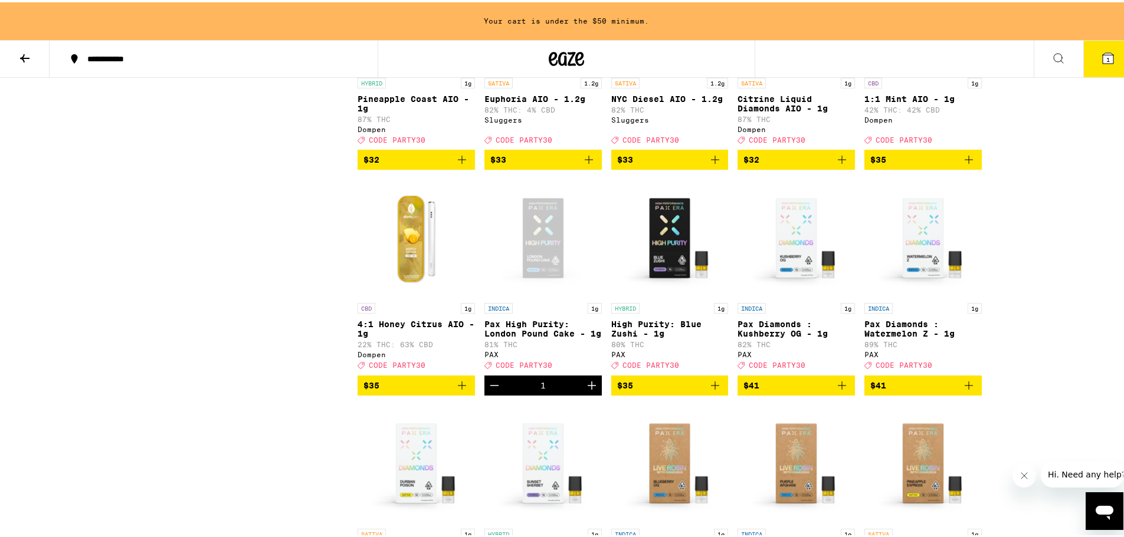
click at [586, 391] on icon "Increment" at bounding box center [592, 383] width 14 height 14
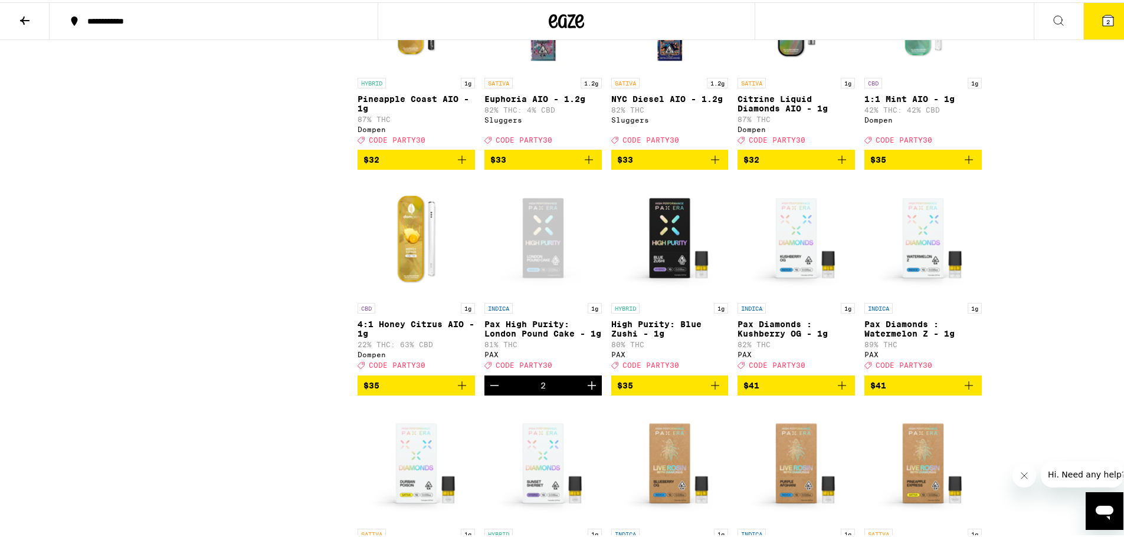
click at [586, 391] on icon "Increment" at bounding box center [592, 383] width 14 height 14
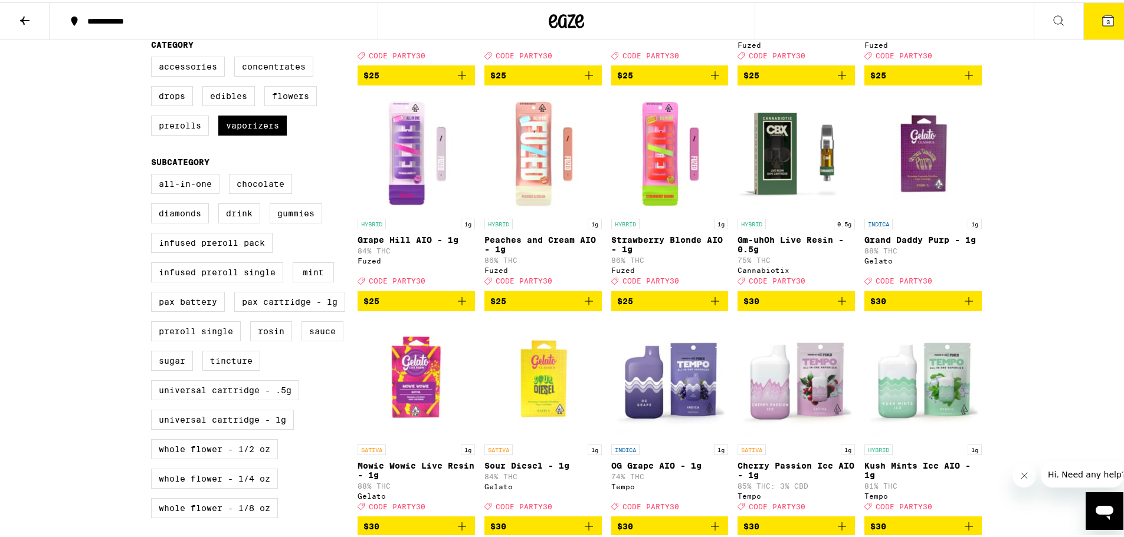
scroll to position [294, 0]
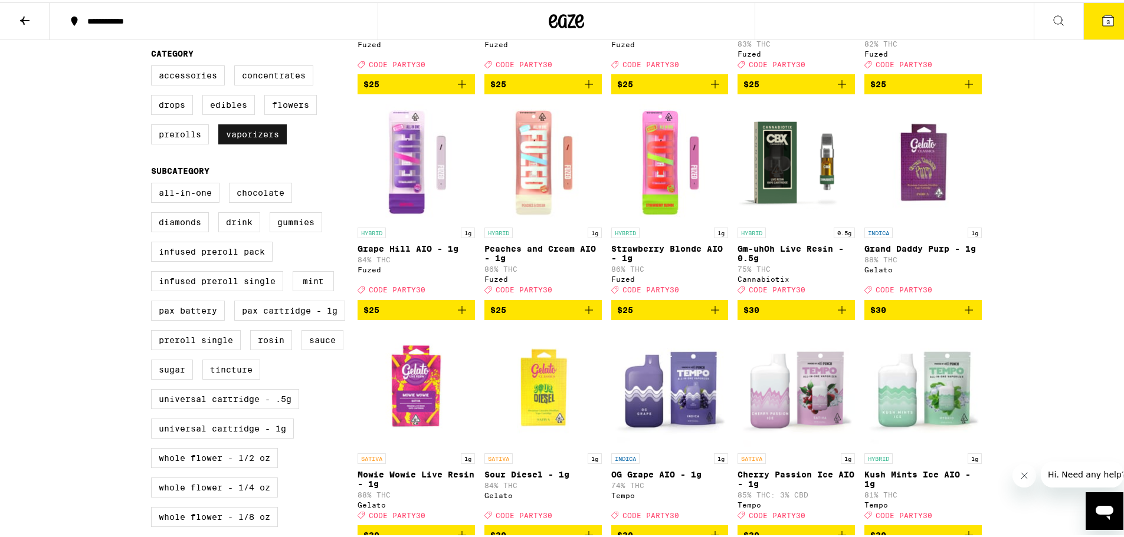
click at [262, 142] on label "Vaporizers" at bounding box center [252, 132] width 68 height 20
click at [154, 65] on input "Vaporizers" at bounding box center [153, 65] width 1 height 1
checkbox input "false"
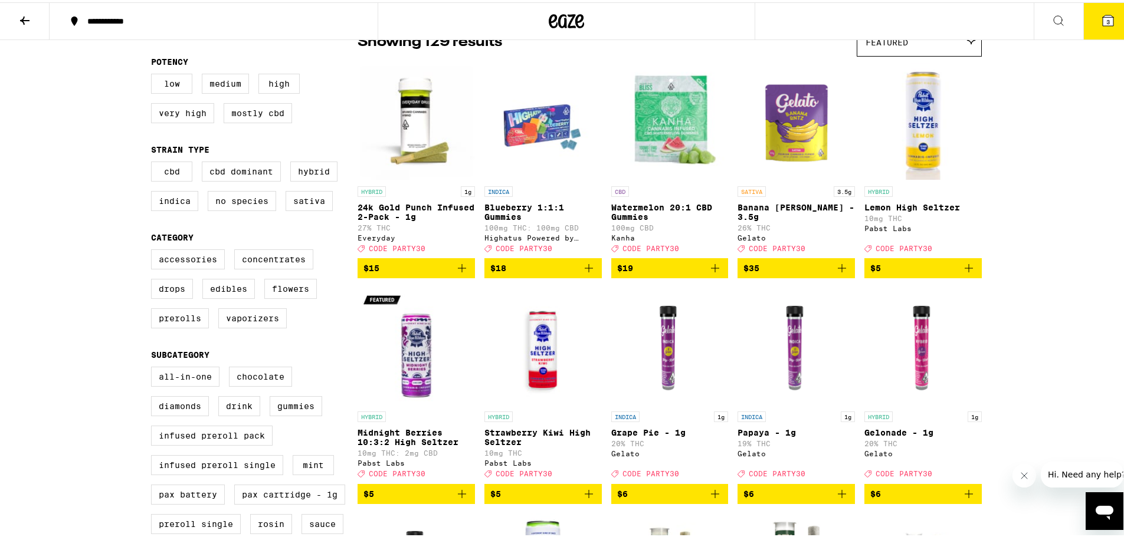
scroll to position [58, 0]
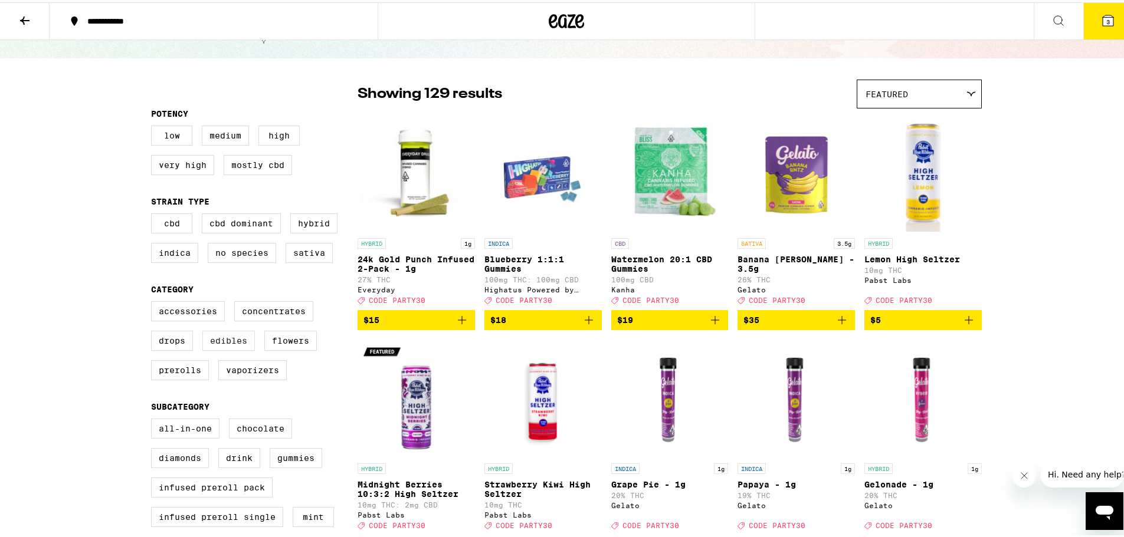
click at [222, 347] on label "Edibles" at bounding box center [228, 339] width 53 height 20
click at [154, 301] on input "Edibles" at bounding box center [153, 301] width 1 height 1
checkbox input "true"
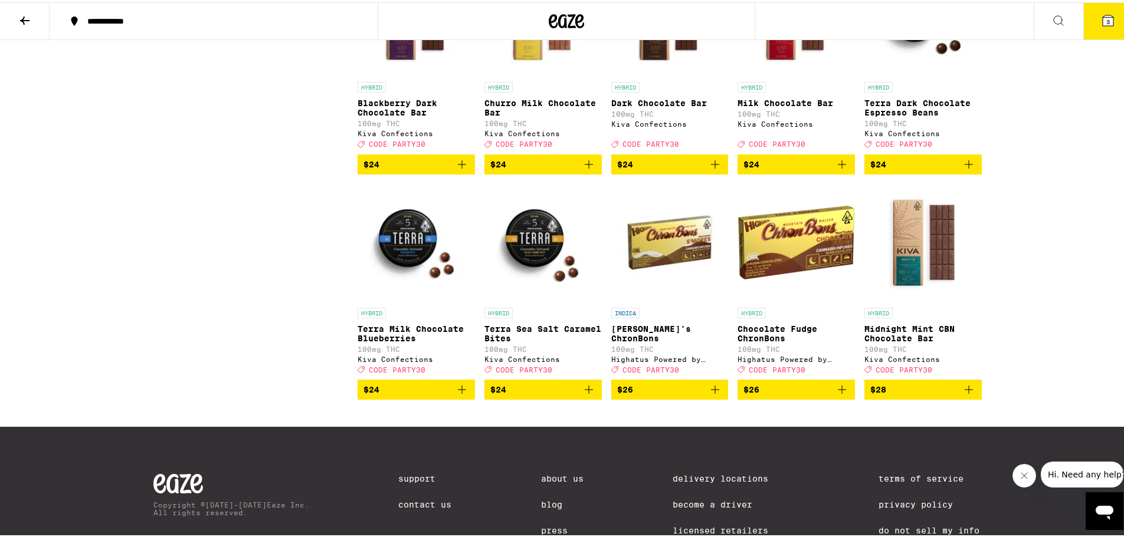
scroll to position [2241, 0]
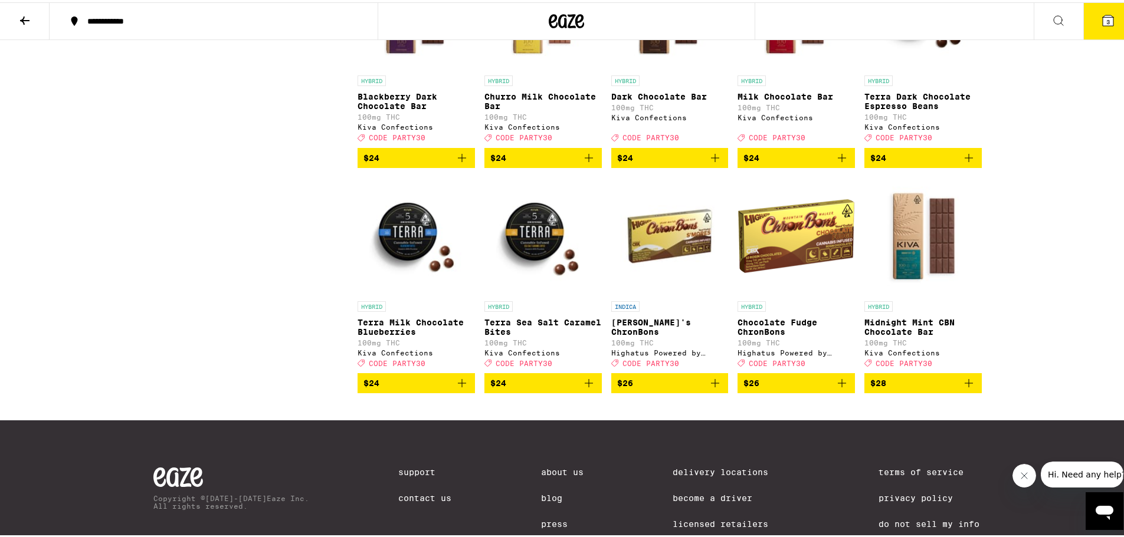
click at [456, 388] on icon "Add to bag" at bounding box center [462, 381] width 14 height 14
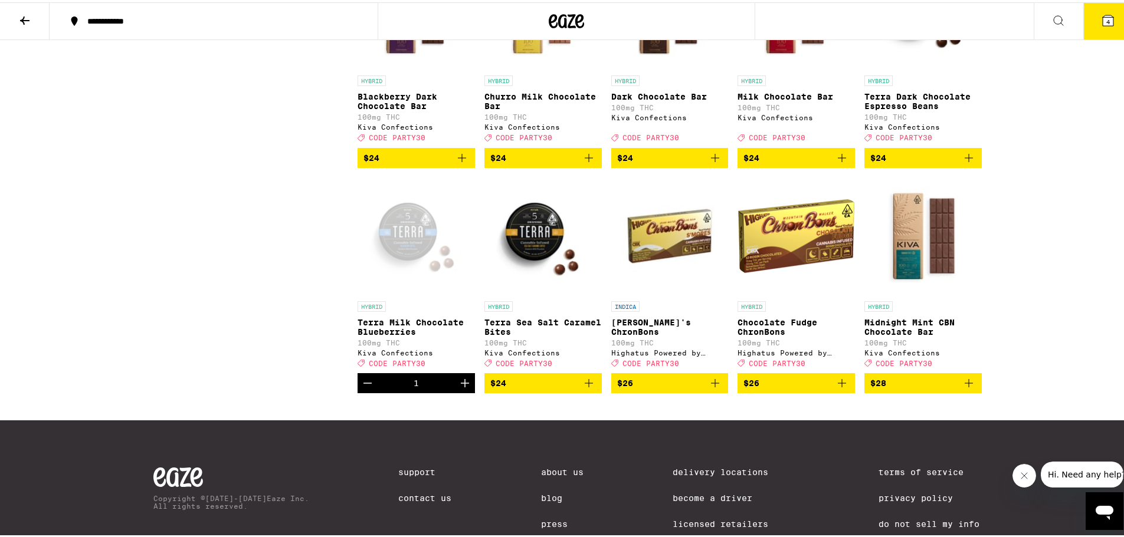
click at [1109, 26] on button "4" at bounding box center [1108, 19] width 50 height 37
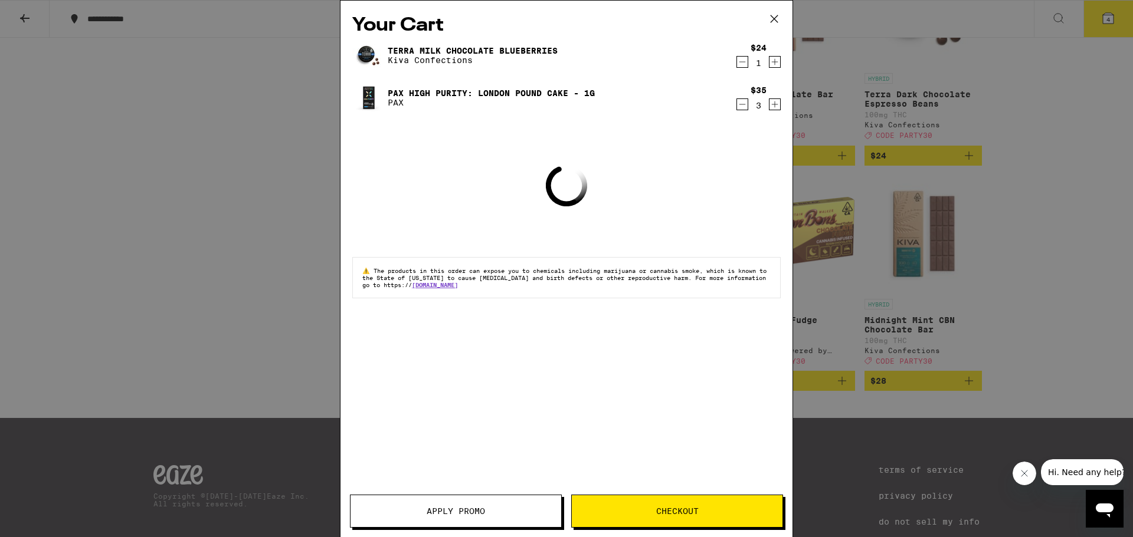
click at [473, 509] on span "Apply Promo" at bounding box center [455, 511] width 58 height 8
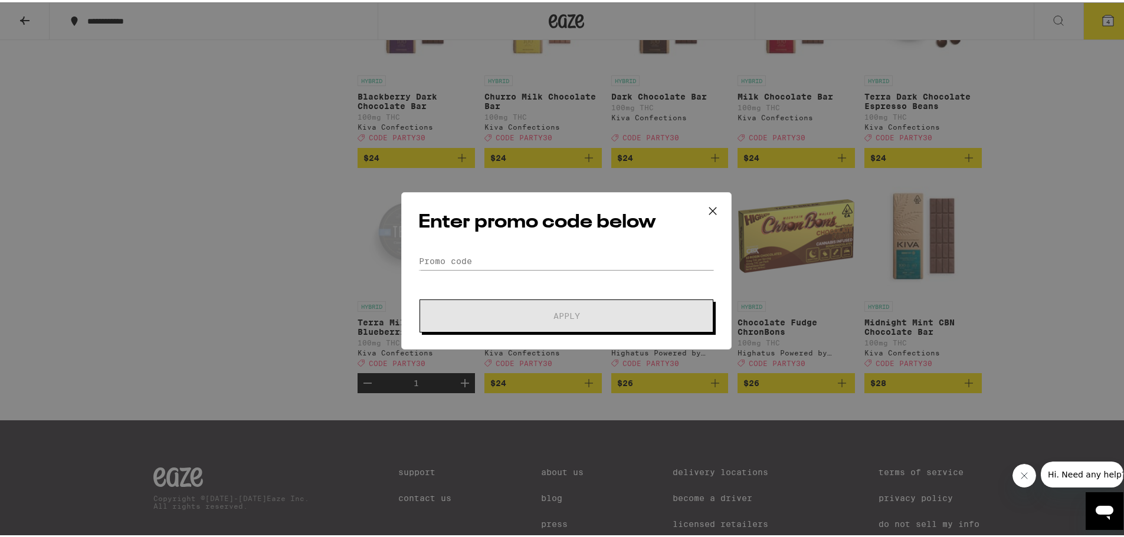
drag, startPoint x: 460, startPoint y: 249, endPoint x: 460, endPoint y: 265, distance: 15.9
click at [460, 251] on div "Enter promo code below Promo Code Apply" at bounding box center [566, 269] width 330 height 158
click at [460, 265] on input "Promo Code" at bounding box center [566, 259] width 296 height 18
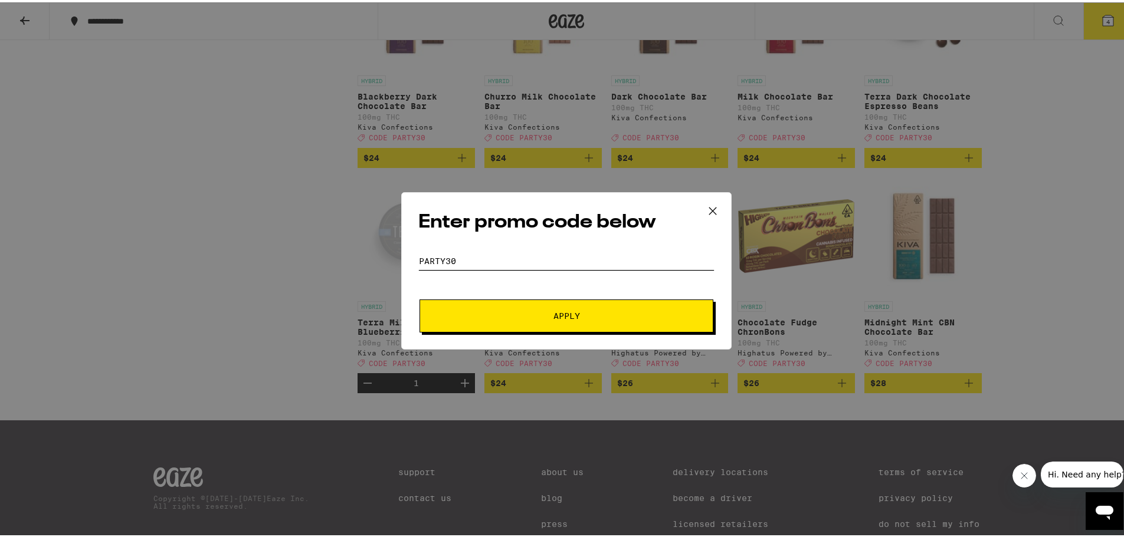
type input "party30"
click at [419, 297] on button "Apply" at bounding box center [566, 313] width 294 height 33
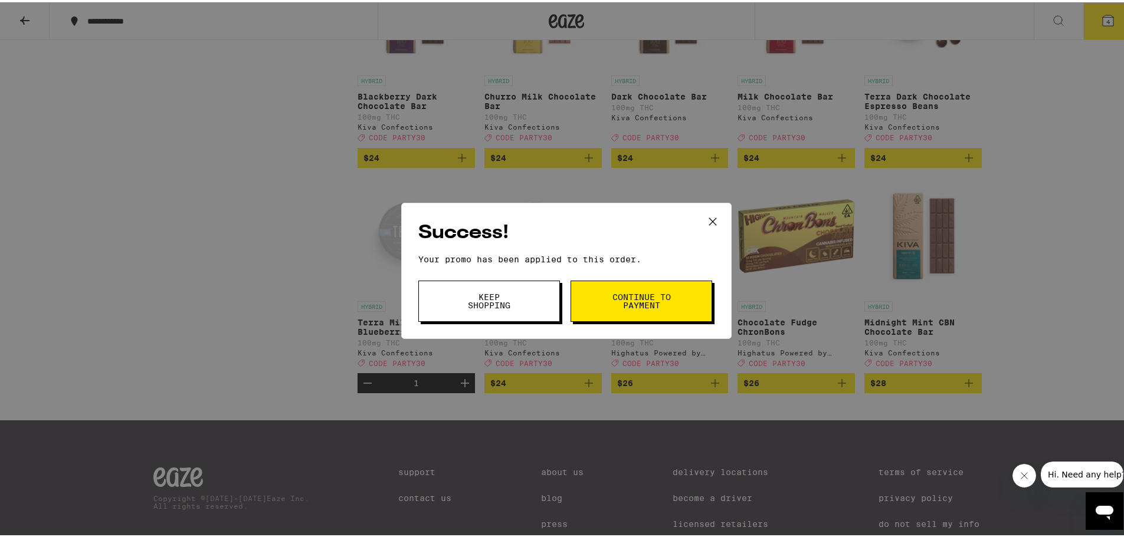
click at [666, 309] on button "Continue to payment" at bounding box center [641, 298] width 142 height 41
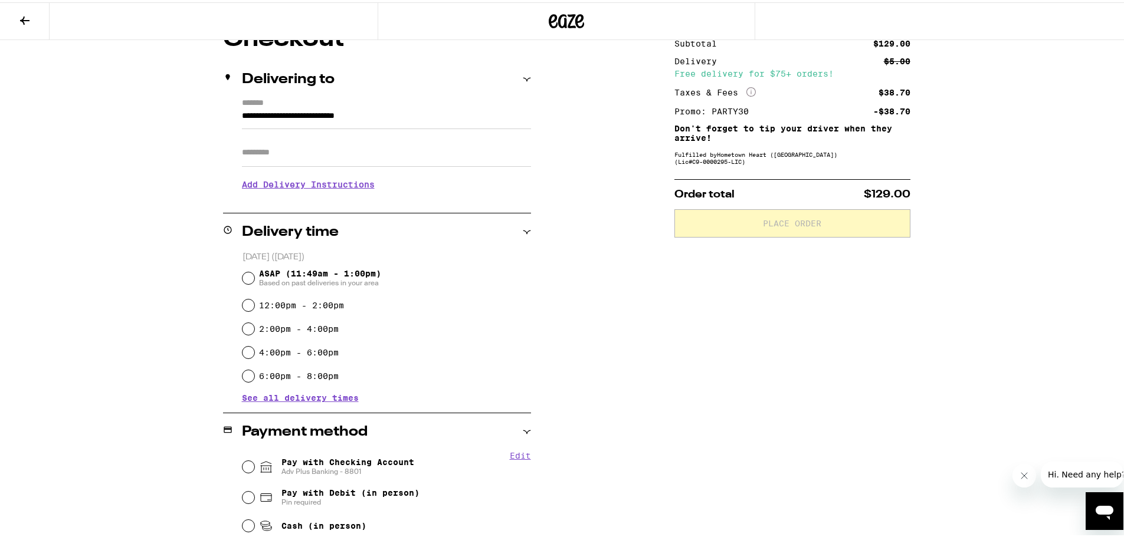
scroll to position [118, 0]
click at [244, 274] on input "ASAP (11:49am - 1:00pm) Based on past deliveries in your area" at bounding box center [248, 276] width 12 height 12
radio input "true"
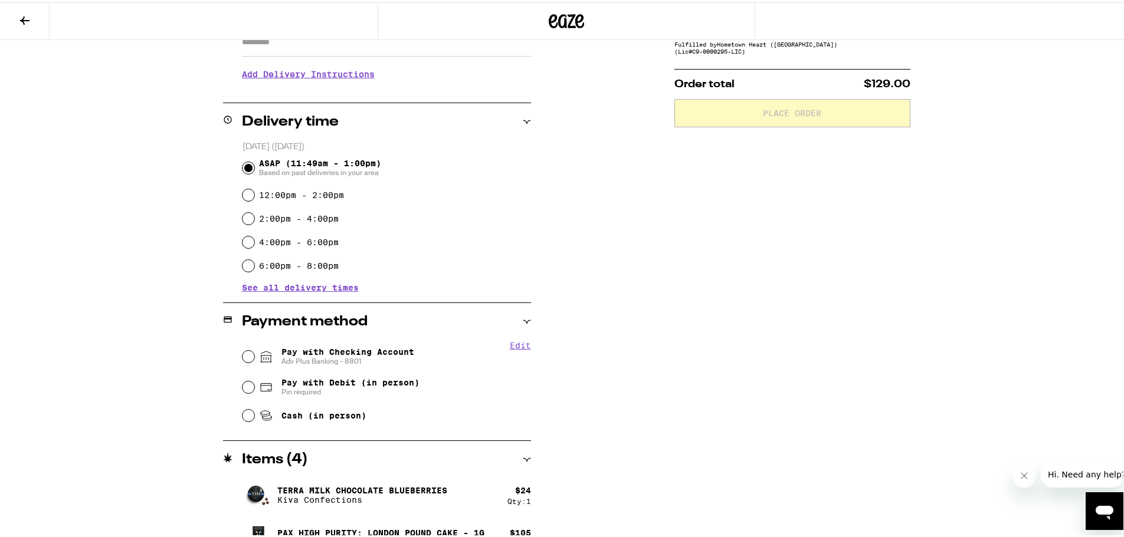
scroll to position [236, 0]
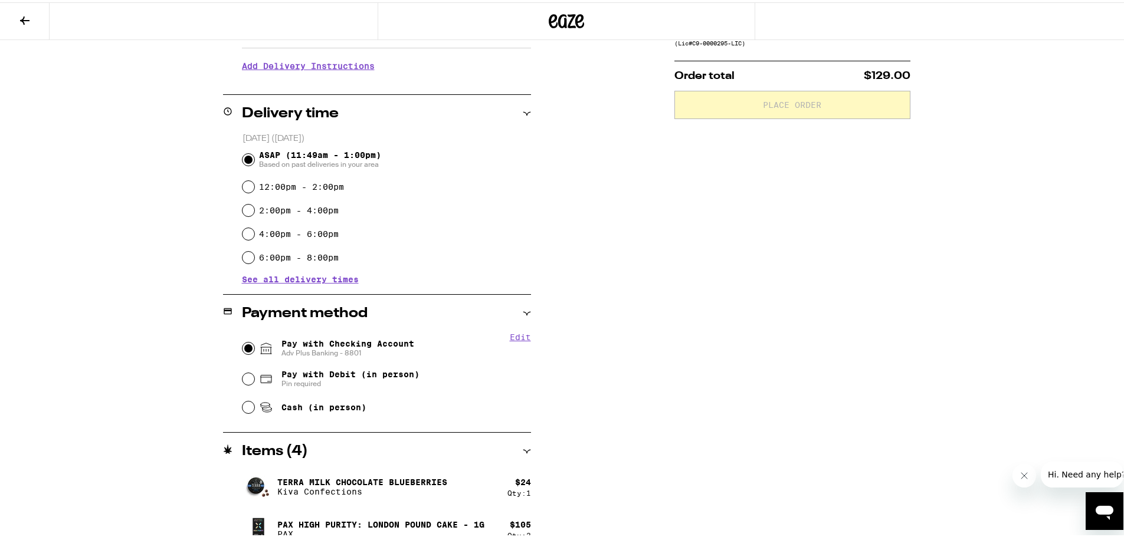
click at [245, 347] on input "Pay with Checking Account Adv Plus Banking - 8801" at bounding box center [248, 346] width 12 height 12
radio input "true"
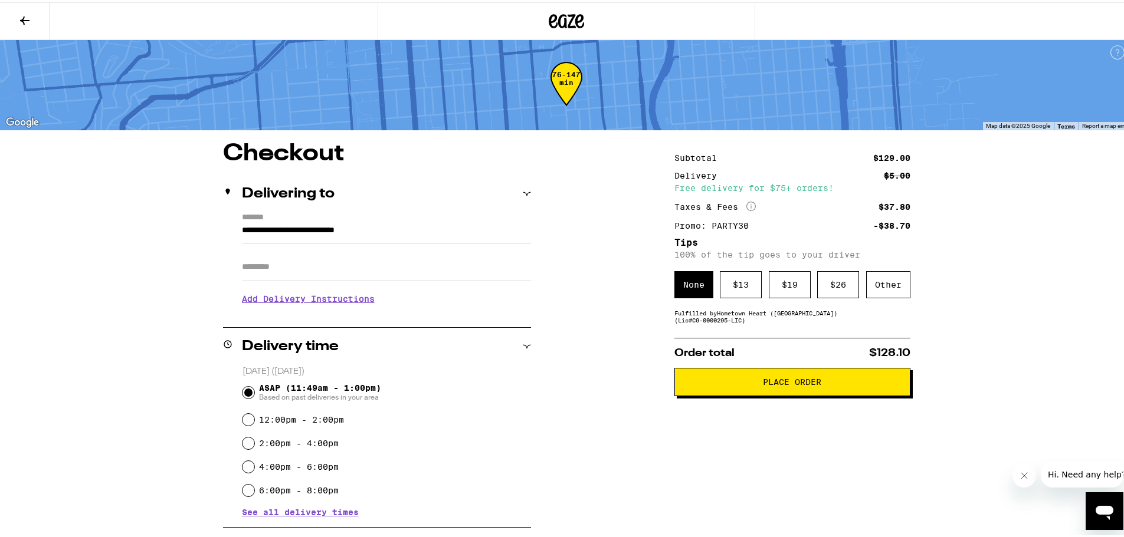
scroll to position [0, 0]
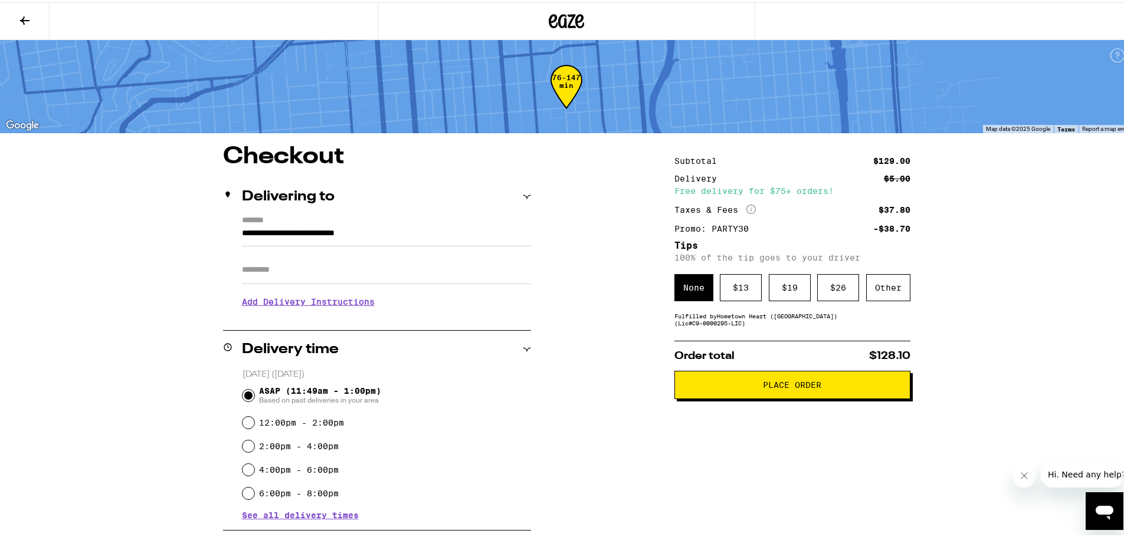
click at [29, 20] on icon at bounding box center [25, 18] width 14 height 14
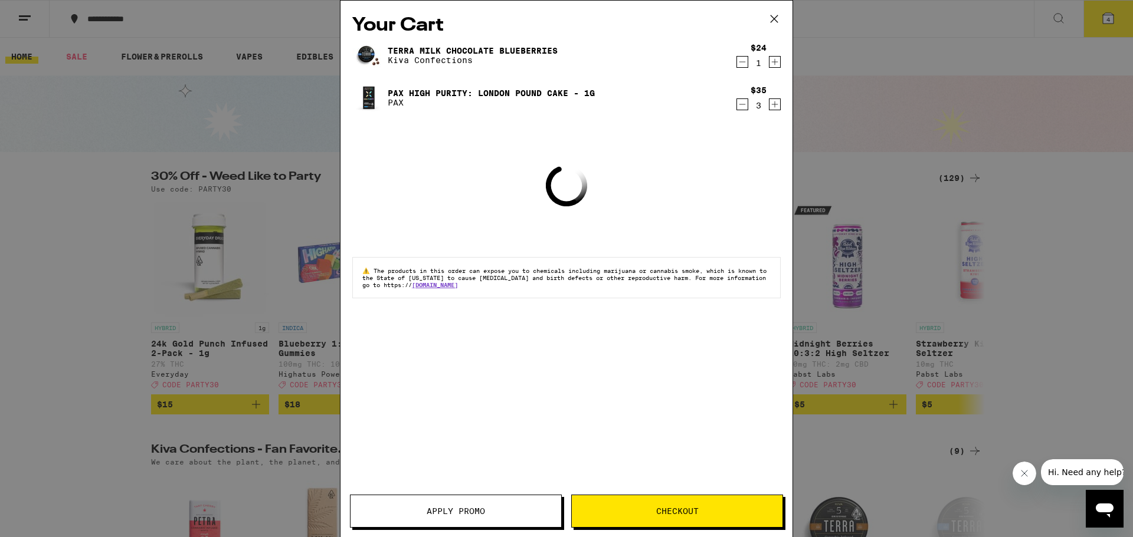
click at [742, 69] on icon "Decrement" at bounding box center [742, 62] width 11 height 14
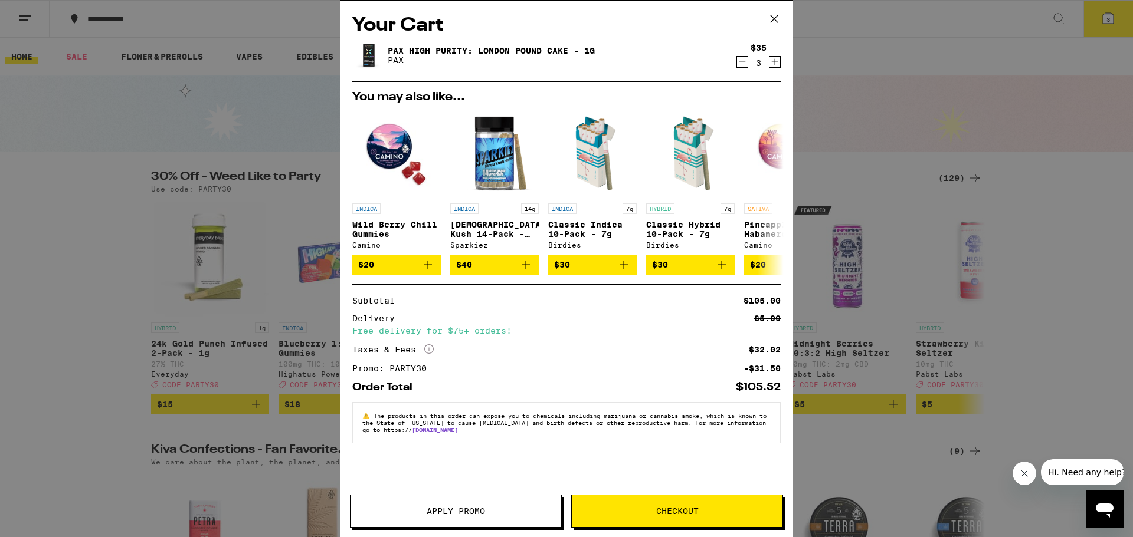
click at [664, 519] on button "Checkout" at bounding box center [677, 511] width 212 height 33
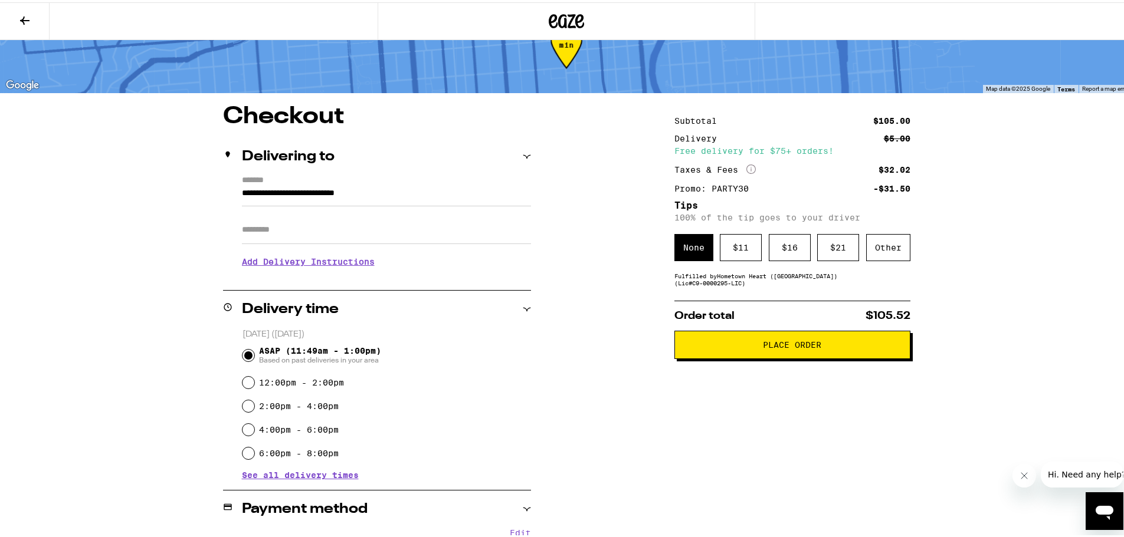
scroll to position [12, 0]
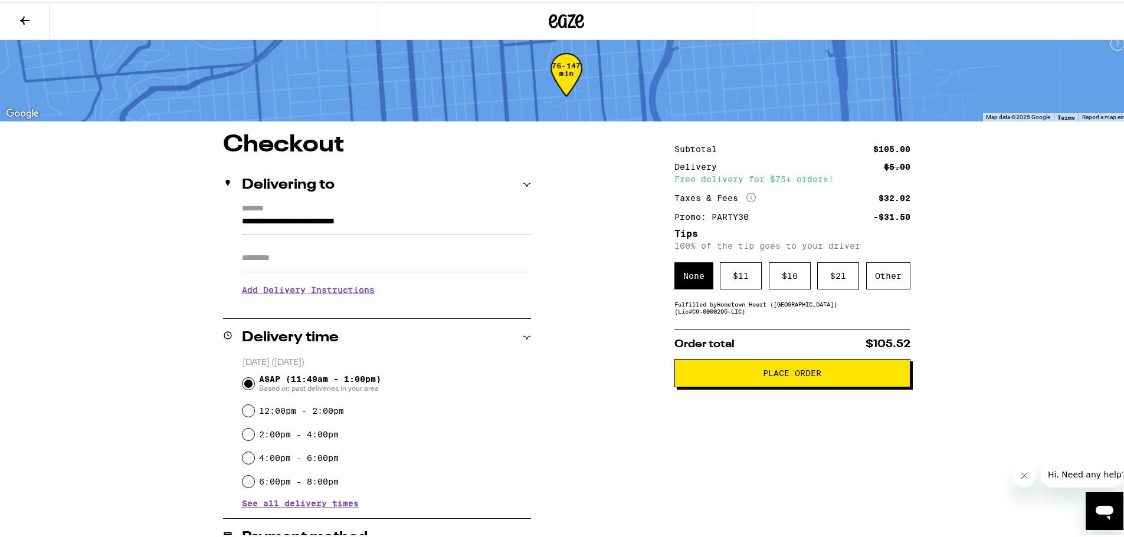
click at [815, 375] on span "Place Order" at bounding box center [792, 371] width 58 height 8
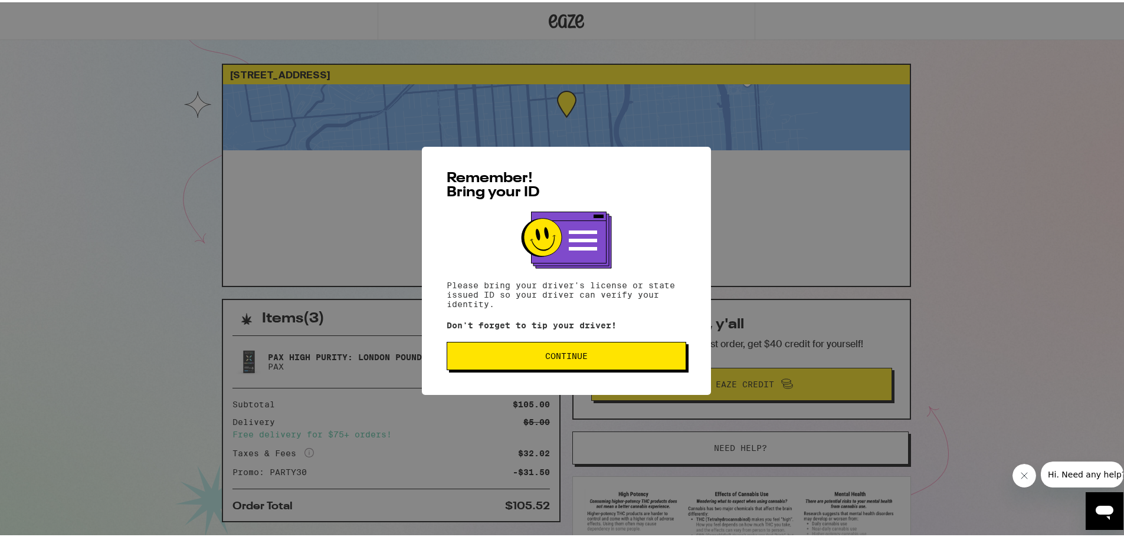
click at [584, 358] on span "Continue" at bounding box center [566, 354] width 219 height 8
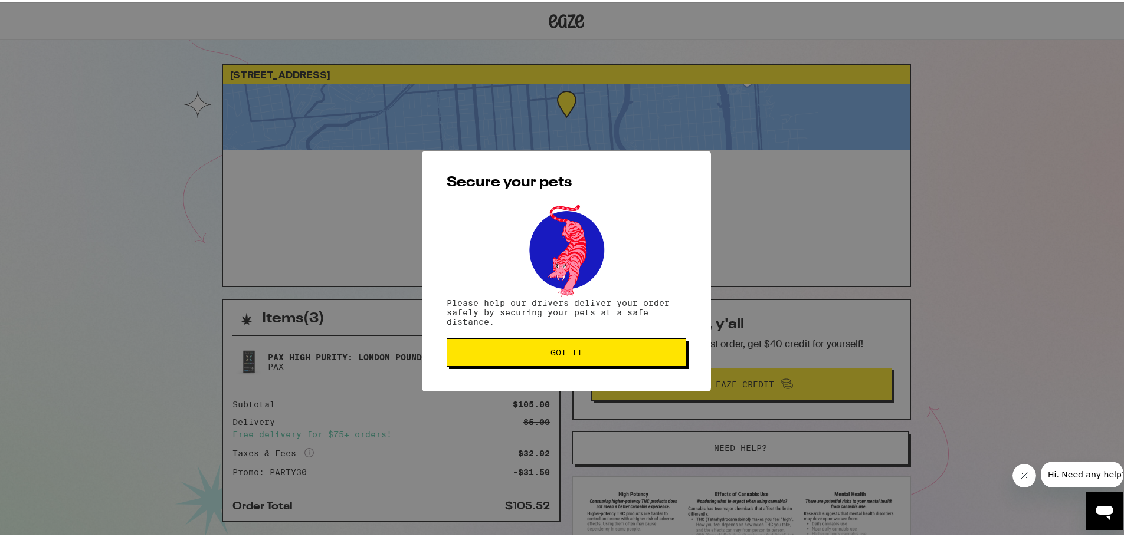
click at [584, 358] on button "Got it" at bounding box center [567, 350] width 240 height 28
